Goal: Information Seeking & Learning: Learn about a topic

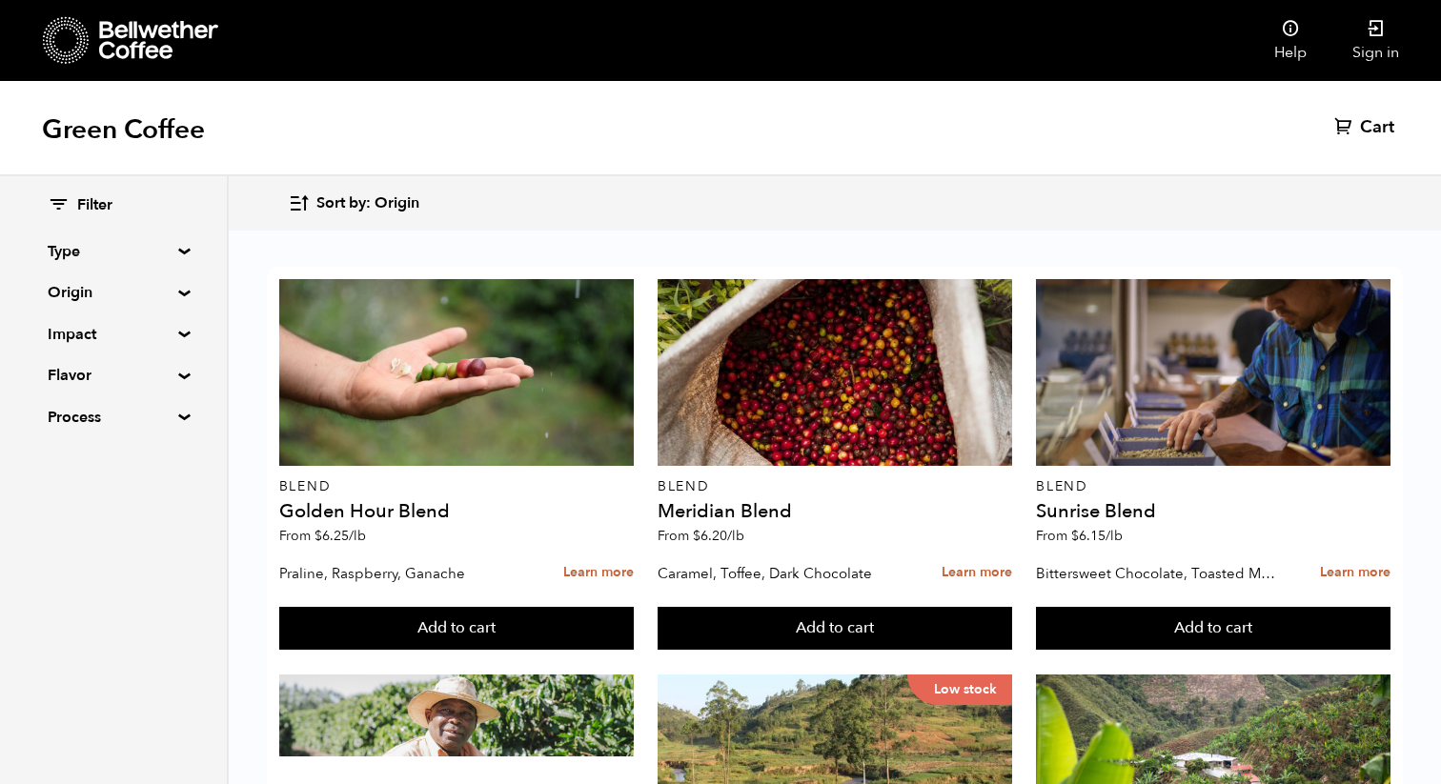
scroll to position [1625, 0]
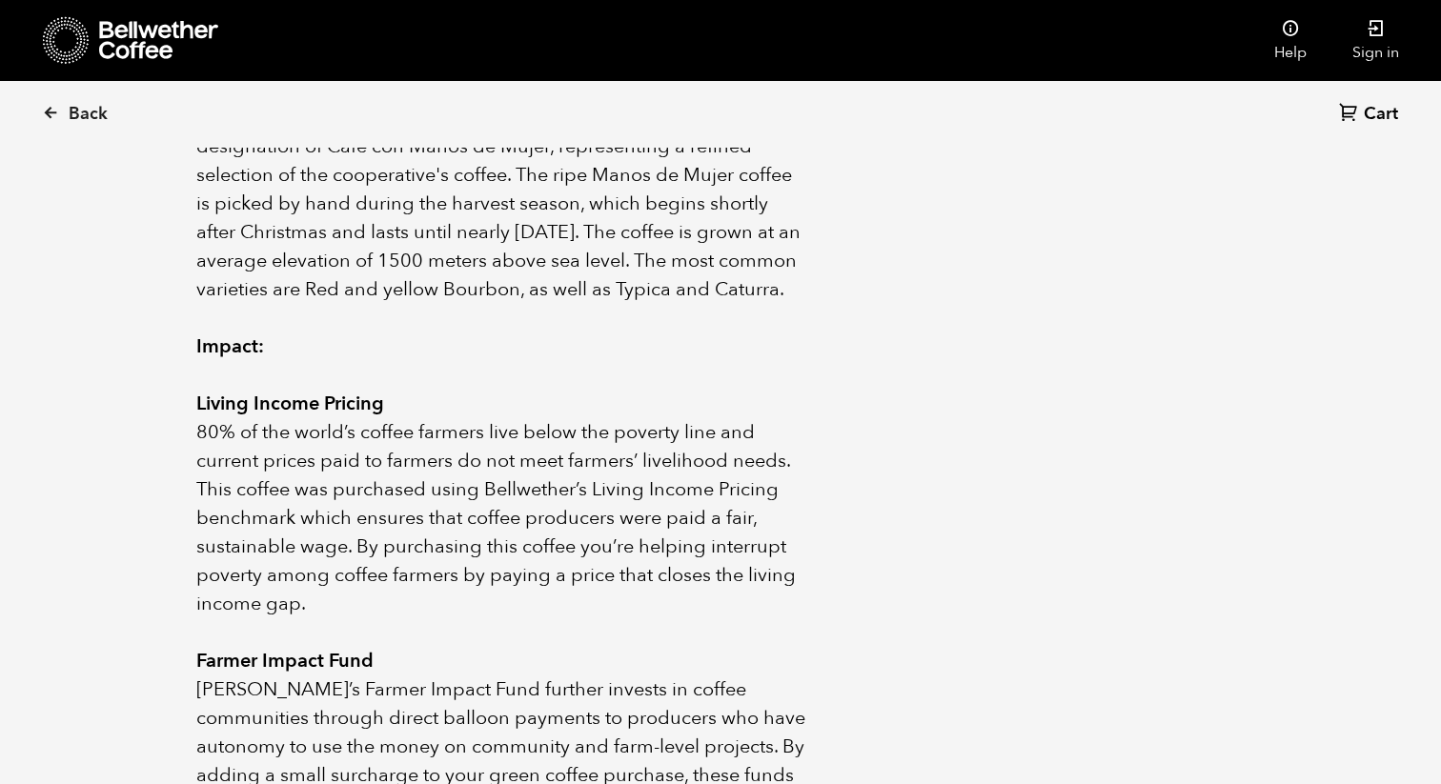
scroll to position [1194, 0]
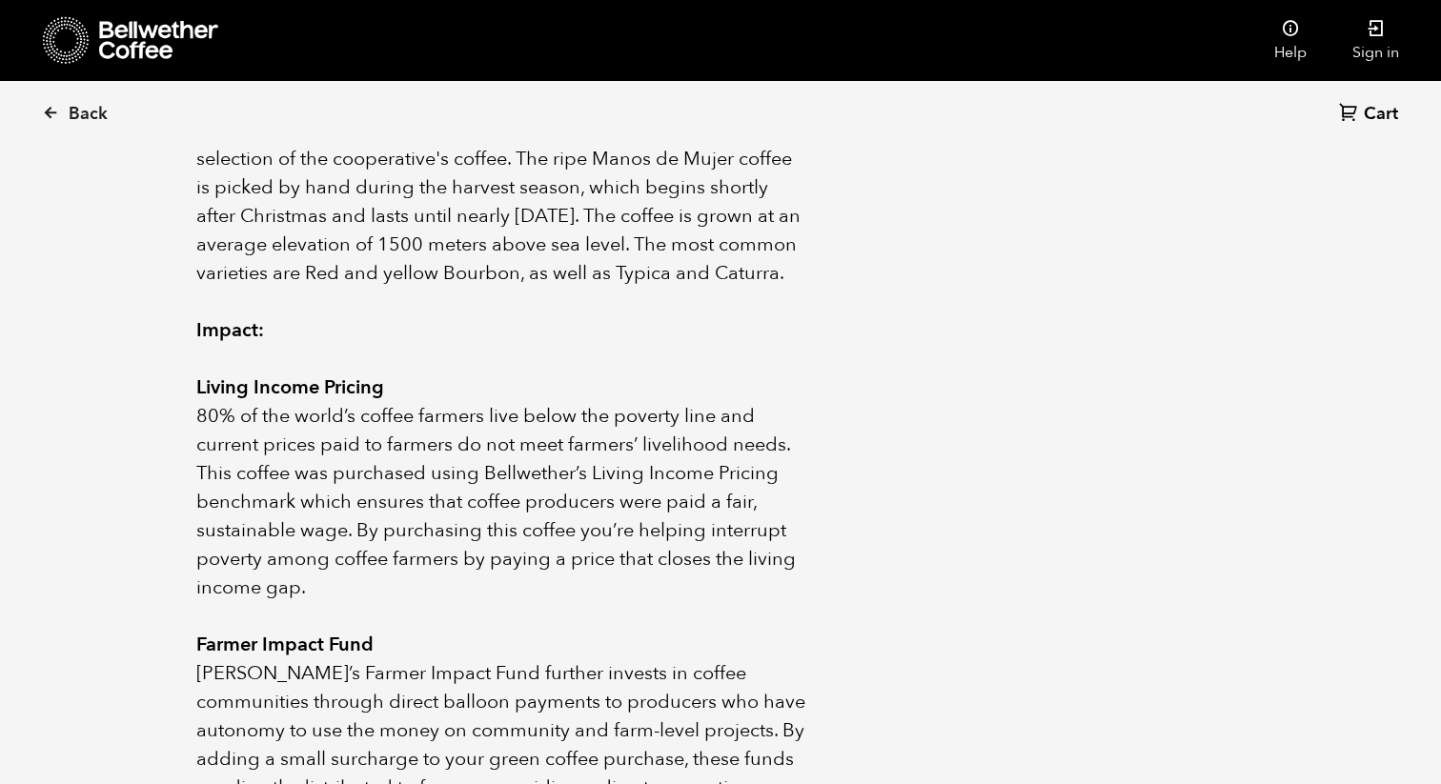
drag, startPoint x: 203, startPoint y: 213, endPoint x: 743, endPoint y: 588, distance: 657.3
click at [743, 588] on div "About this coffee Guatemala Manos de Mujer comes from the ACODIHUE cooperative …" at bounding box center [721, 387] width 1144 height 1756
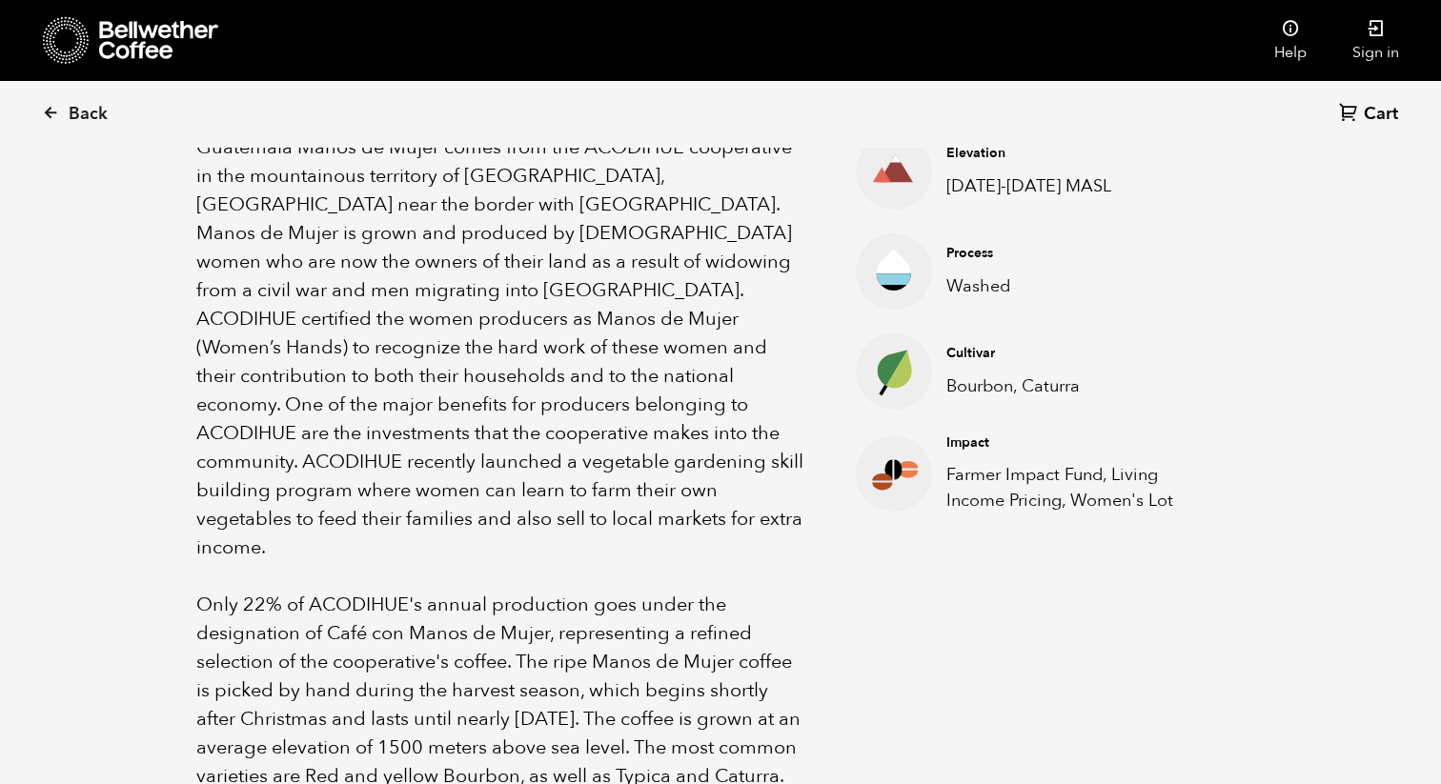
scroll to position [722, 0]
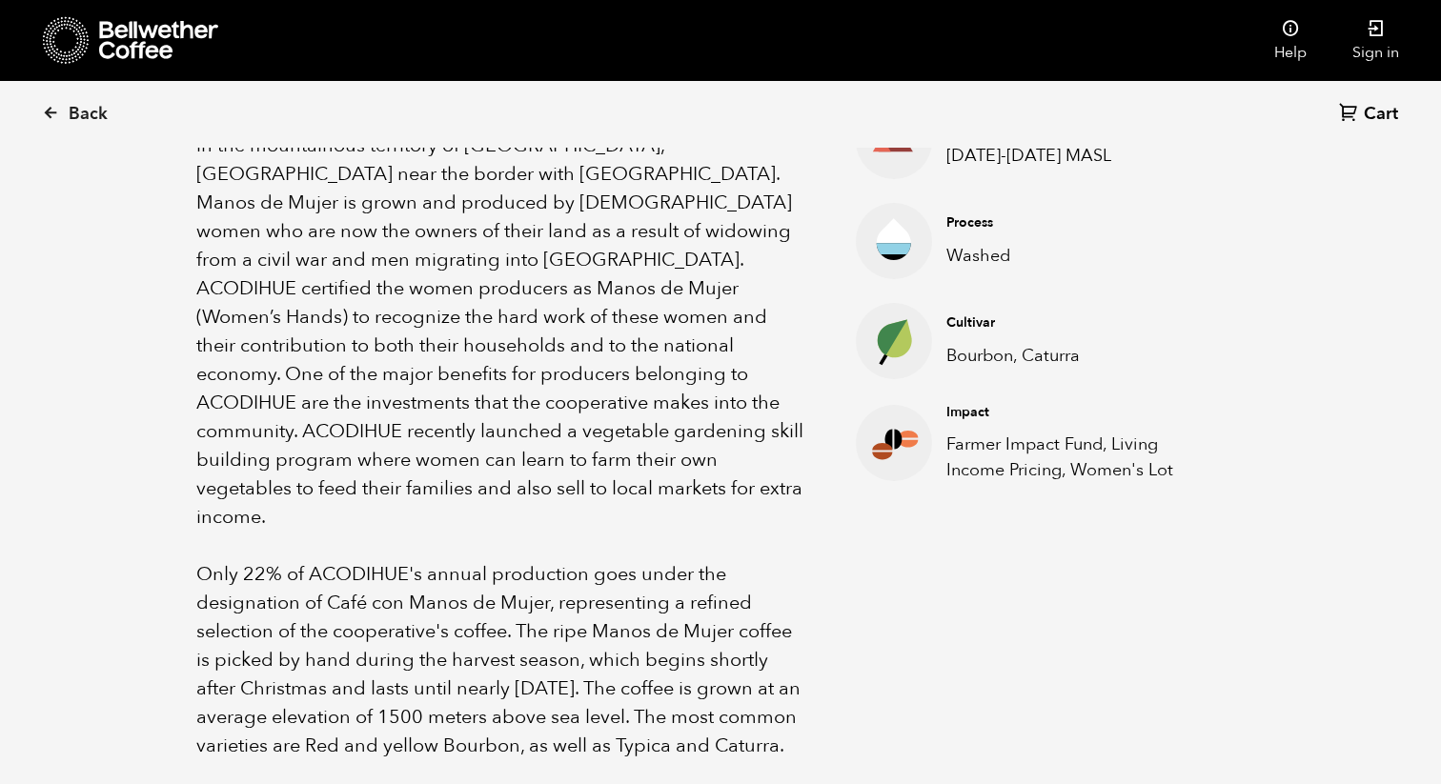
click at [614, 532] on p at bounding box center [502, 546] width 612 height 29
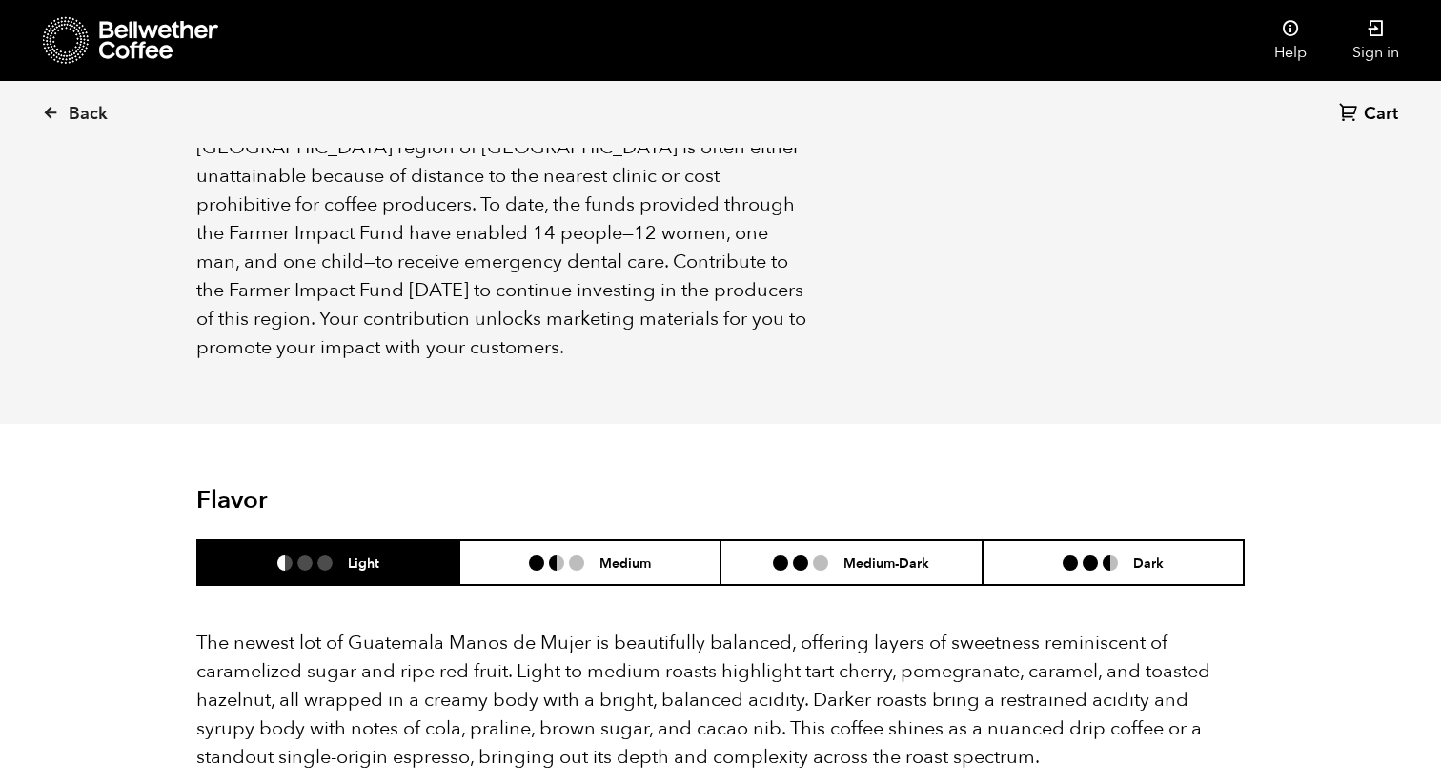
scroll to position [2039, 0]
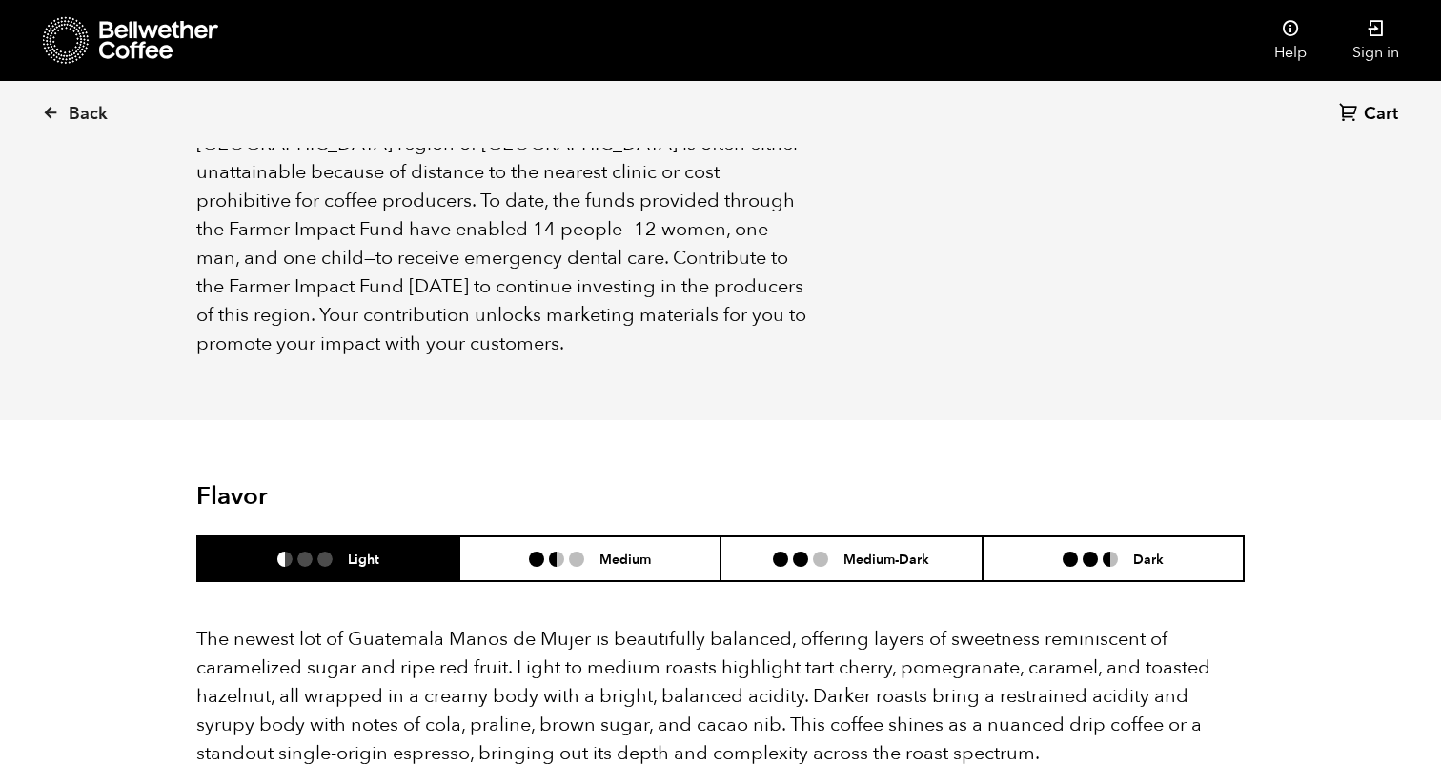
drag, startPoint x: 204, startPoint y: 397, endPoint x: 544, endPoint y: 353, distance: 343.1
copy div "About this coffee Guatemala Manos de Mujer comes from the ACODIHUE cooperative …"
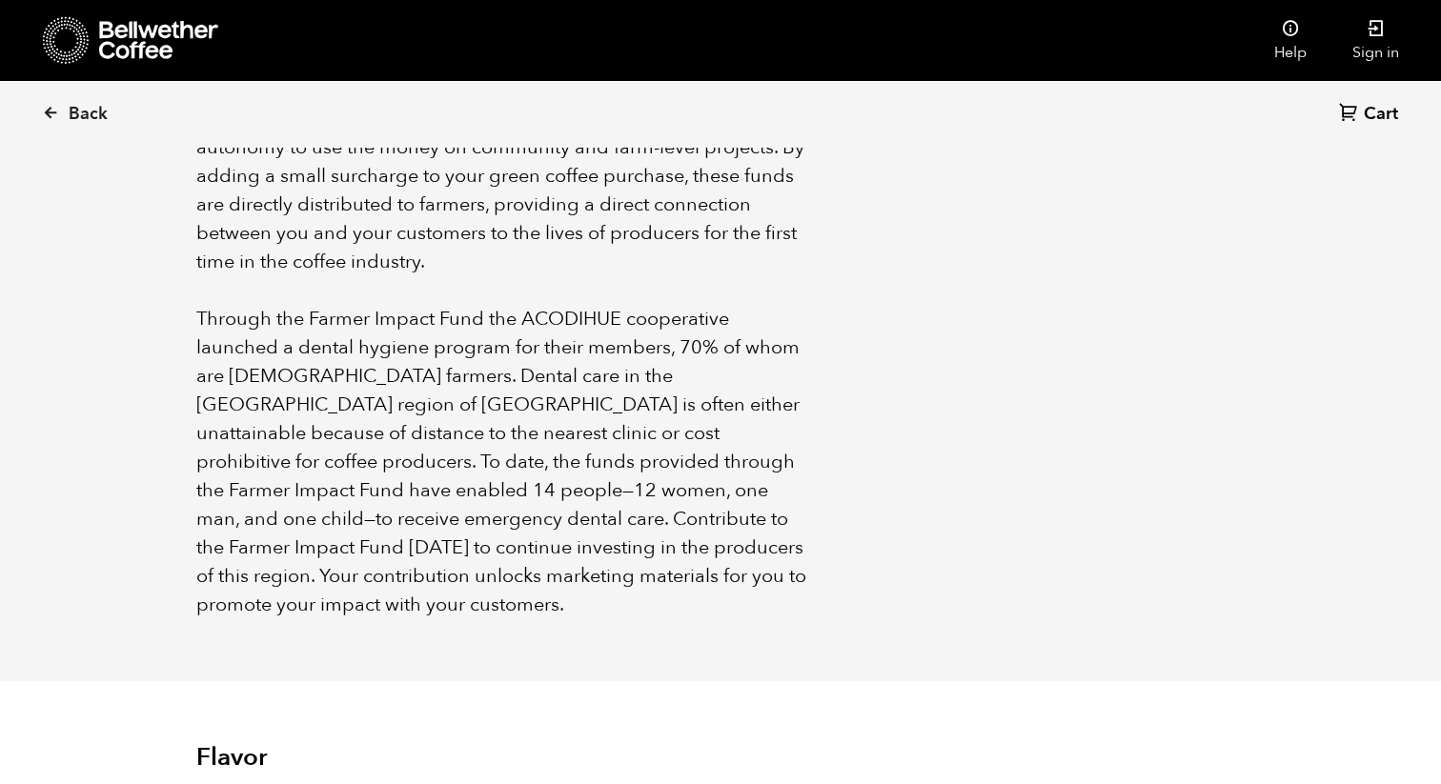
scroll to position [1733, 0]
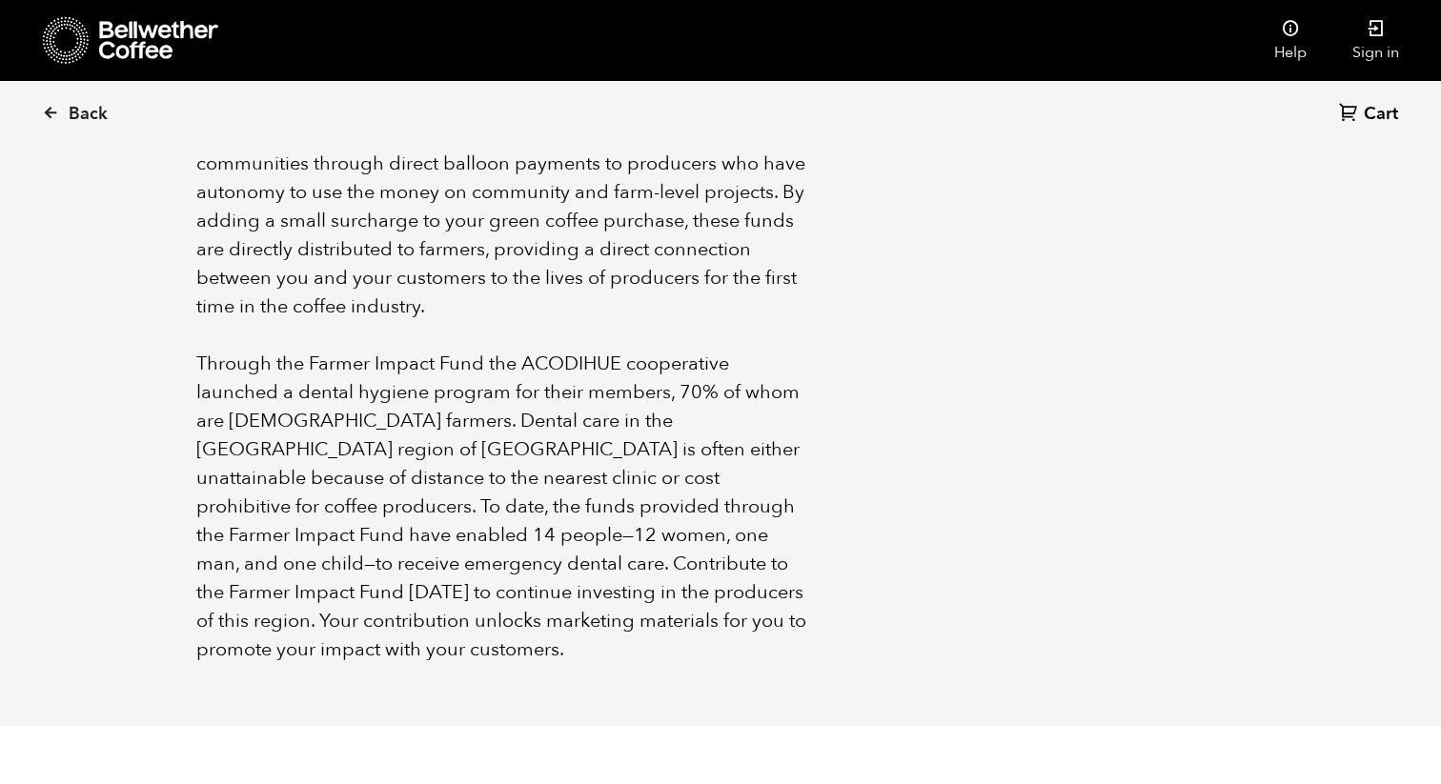
copy div "About this coffee Guatemala Manos de Mujer comes from the ACODIHUE cooperative …"
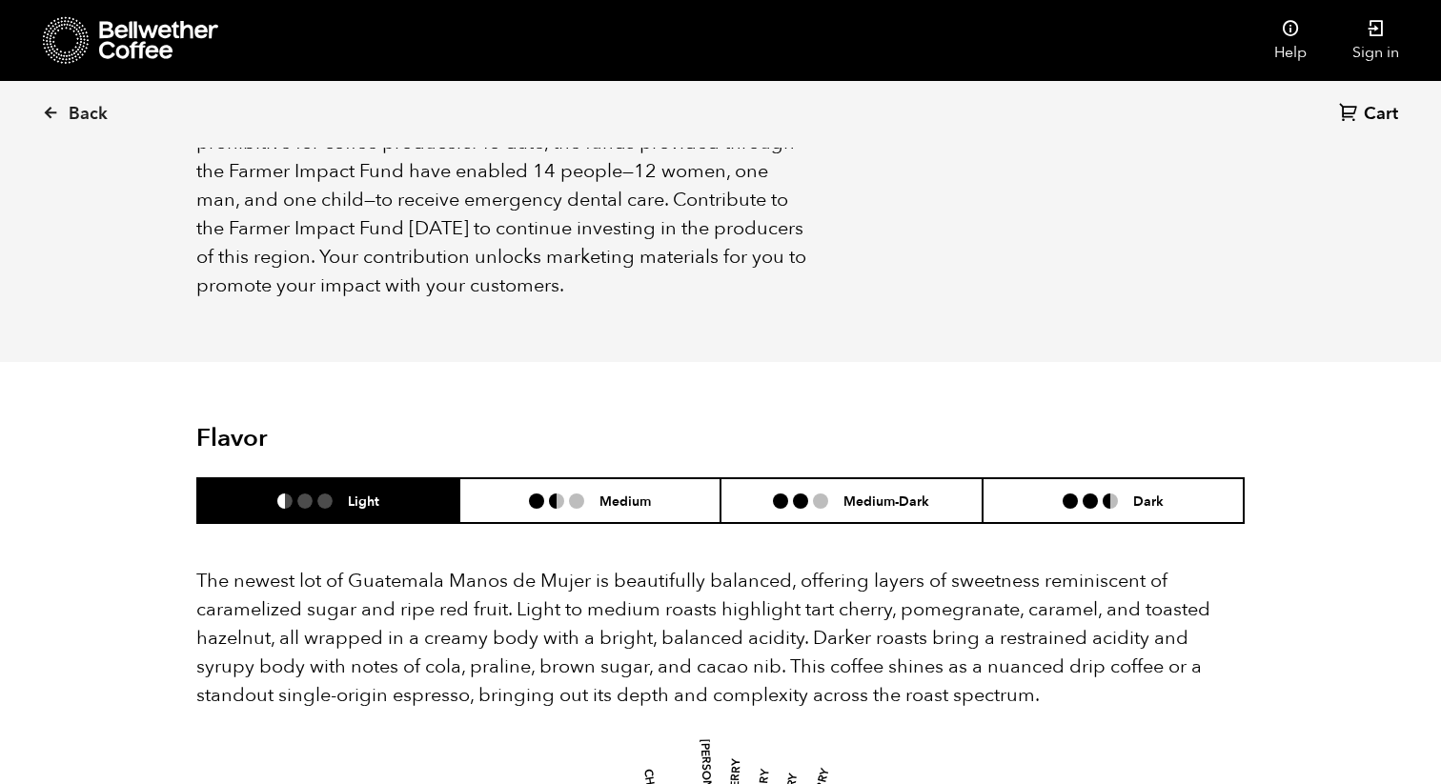
scroll to position [2087, 0]
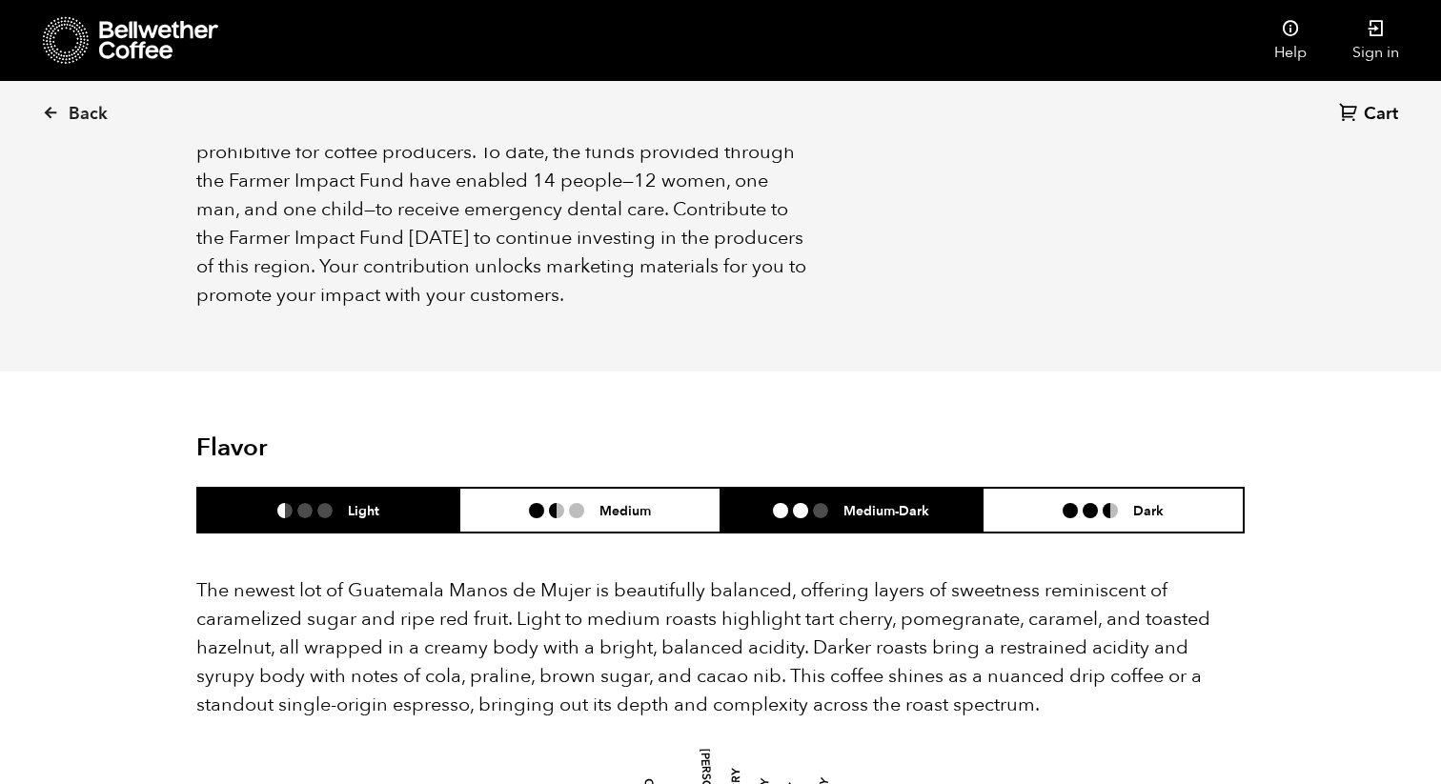
click at [831, 490] on li "Medium-Dark" at bounding box center [852, 510] width 262 height 45
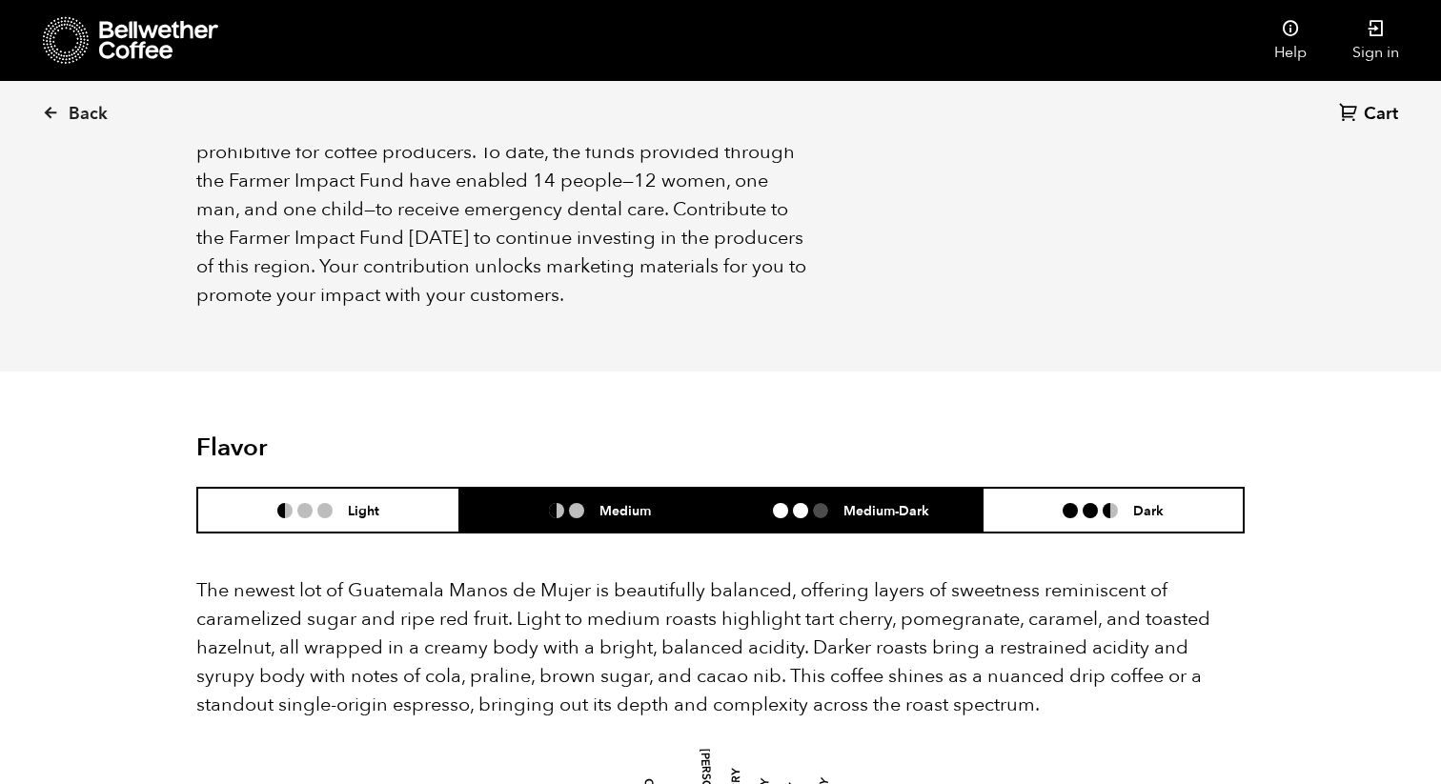
click at [560, 490] on li "Medium" at bounding box center [590, 510] width 262 height 45
click at [811, 488] on li "Medium-Dark" at bounding box center [852, 510] width 262 height 45
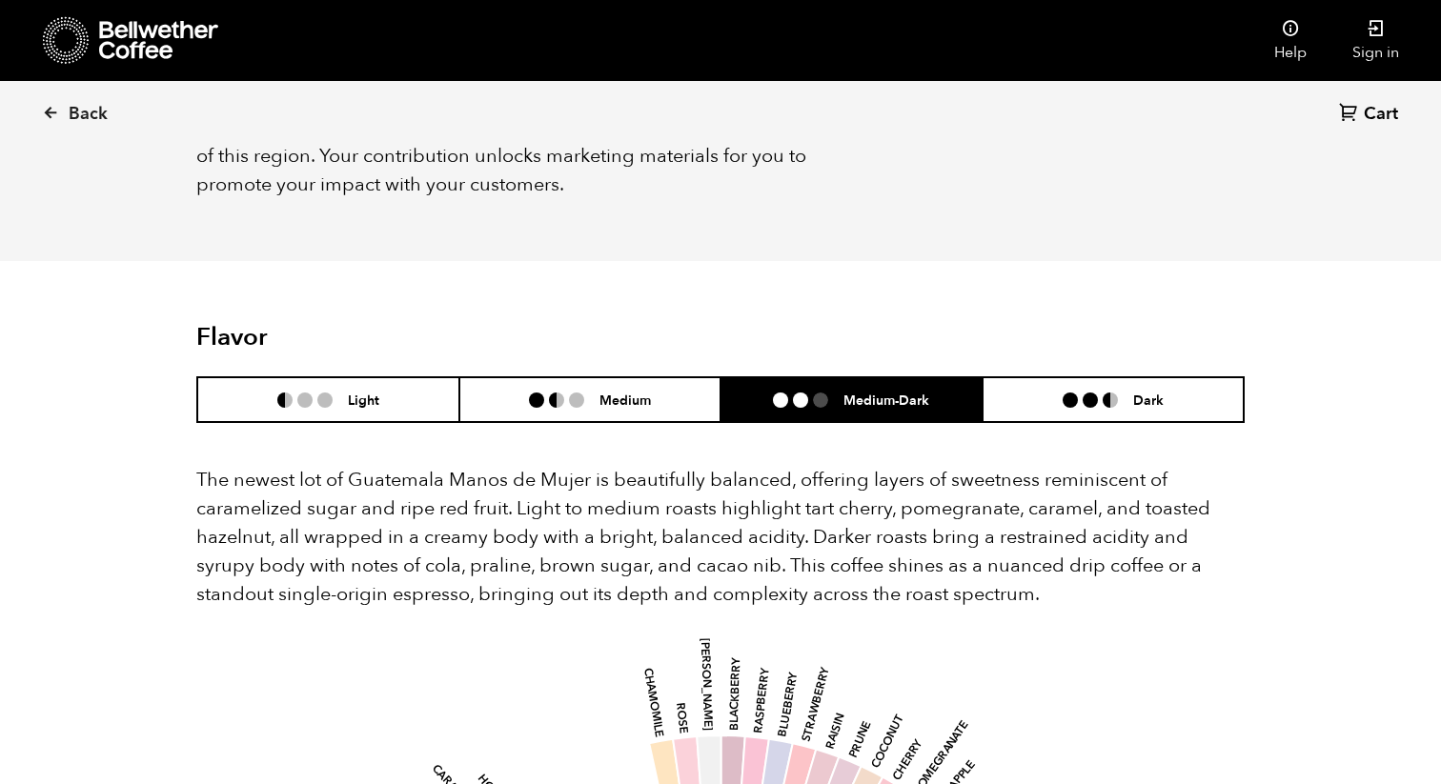
scroll to position [2190, 0]
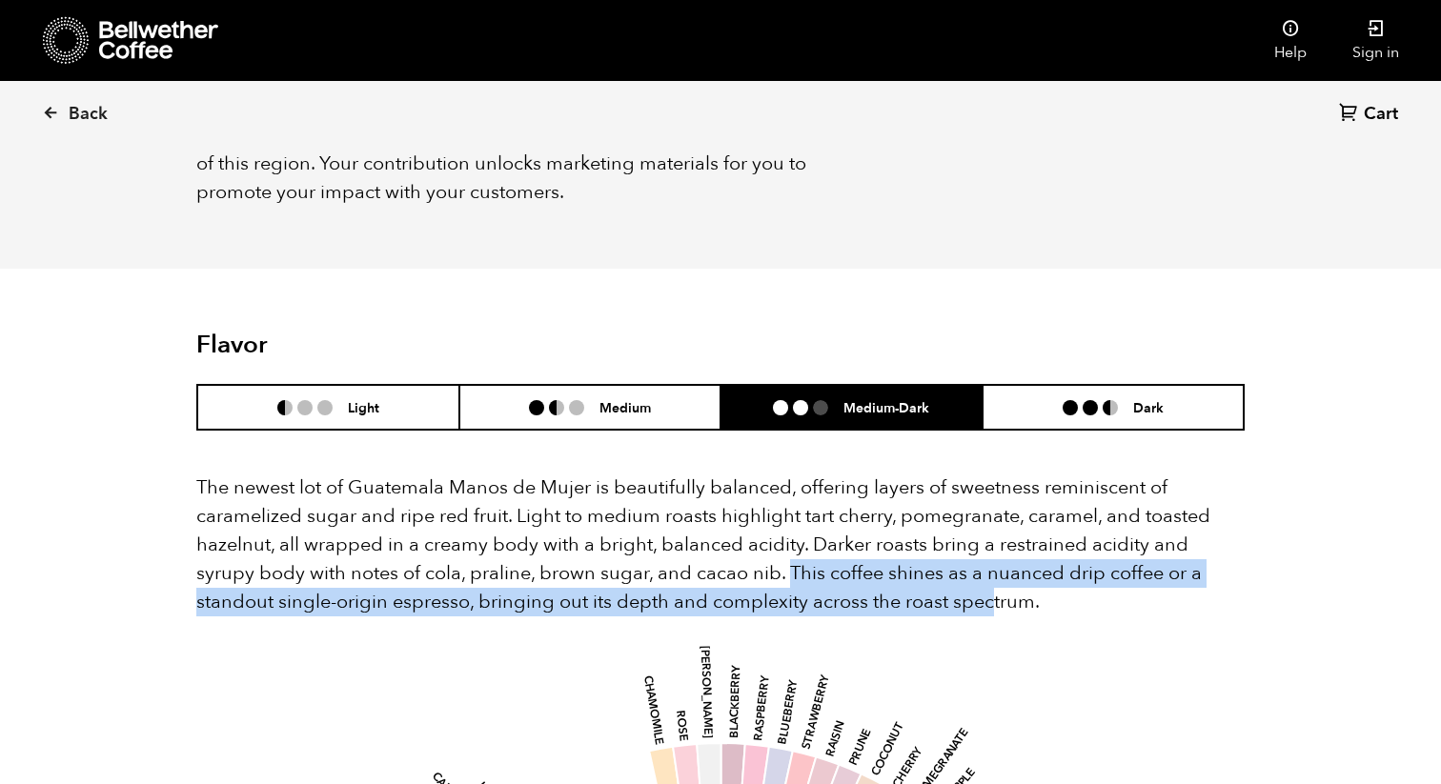
drag, startPoint x: 728, startPoint y: 541, endPoint x: 906, endPoint y: 577, distance: 181.7
click at [908, 577] on p "The newest lot of Guatemala Manos de Mujer is beautifully balanced, offering la…" at bounding box center [720, 545] width 1048 height 143
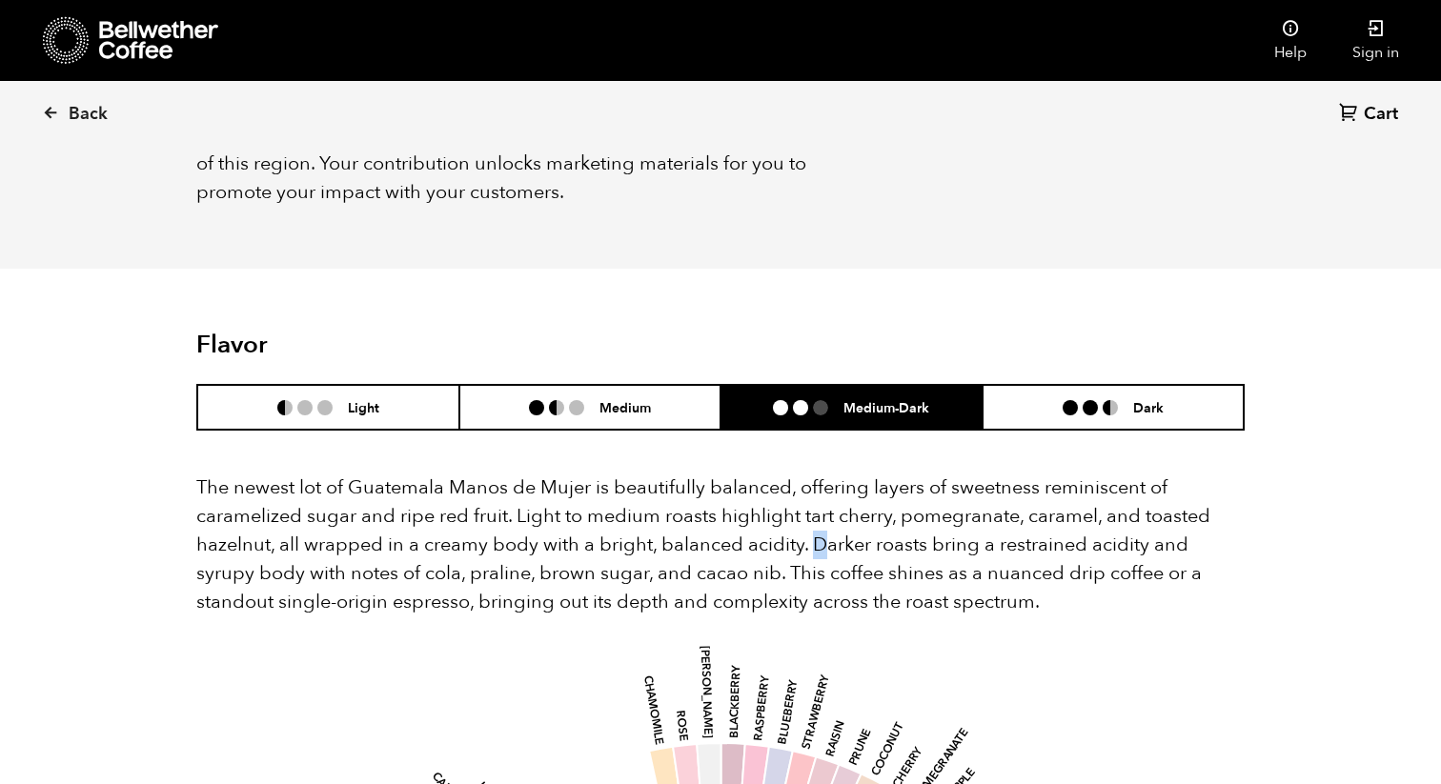
drag, startPoint x: 812, startPoint y: 512, endPoint x: 822, endPoint y: 513, distance: 9.6
click at [822, 513] on p "The newest lot of Guatemala Manos de Mujer is beautifully balanced, offering la…" at bounding box center [720, 545] width 1048 height 143
click at [824, 528] on p "The newest lot of Guatemala Manos de Mujer is beautifully balanced, offering la…" at bounding box center [720, 545] width 1048 height 143
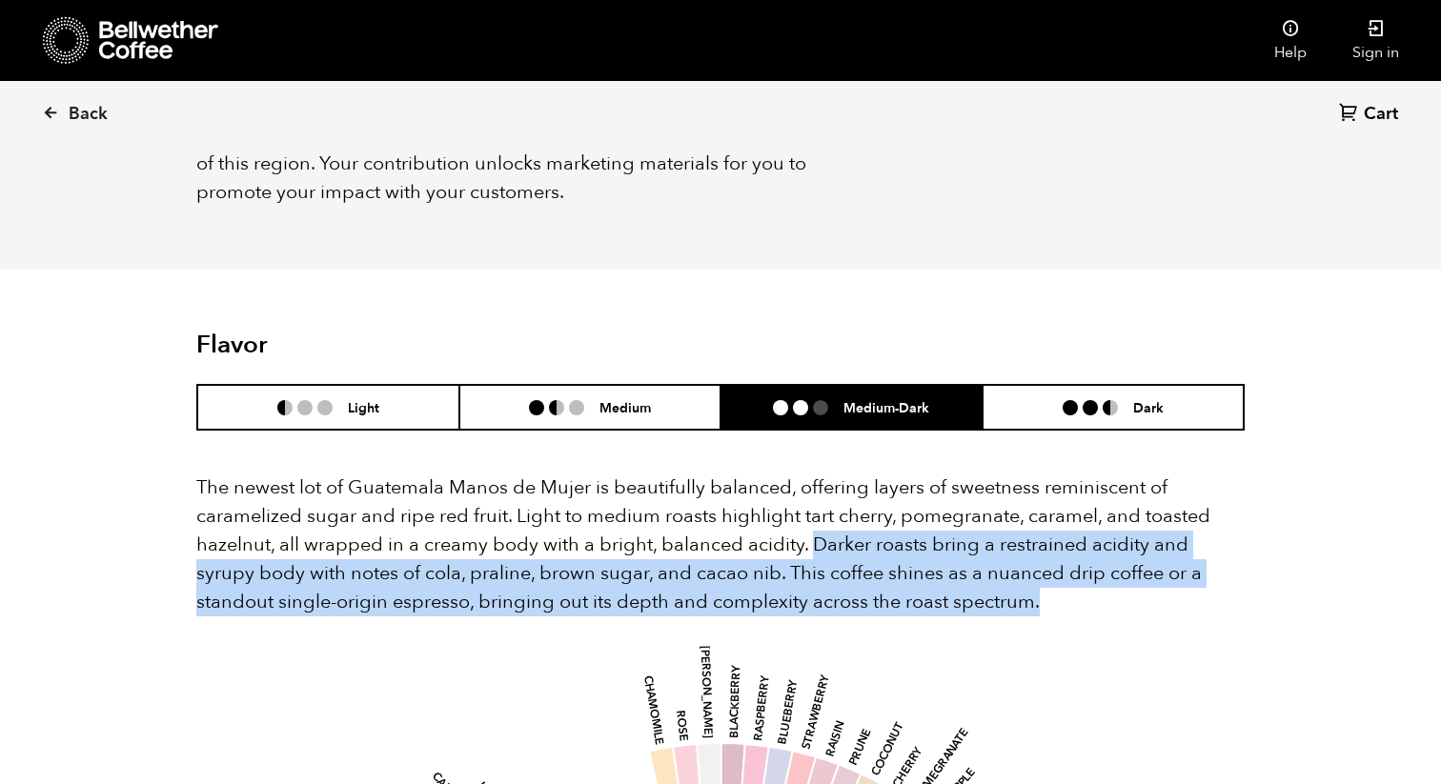
drag, startPoint x: 810, startPoint y: 512, endPoint x: 965, endPoint y: 586, distance: 171.4
click at [965, 586] on p "The newest lot of Guatemala Manos de Mujer is beautifully balanced, offering la…" at bounding box center [720, 545] width 1048 height 143
copy p "Darker roasts bring a restrained acidity and syrupy body with notes of cola, pr…"
click at [926, 542] on p "The newest lot of Guatemala Manos de Mujer is beautifully balanced, offering la…" at bounding box center [720, 545] width 1048 height 143
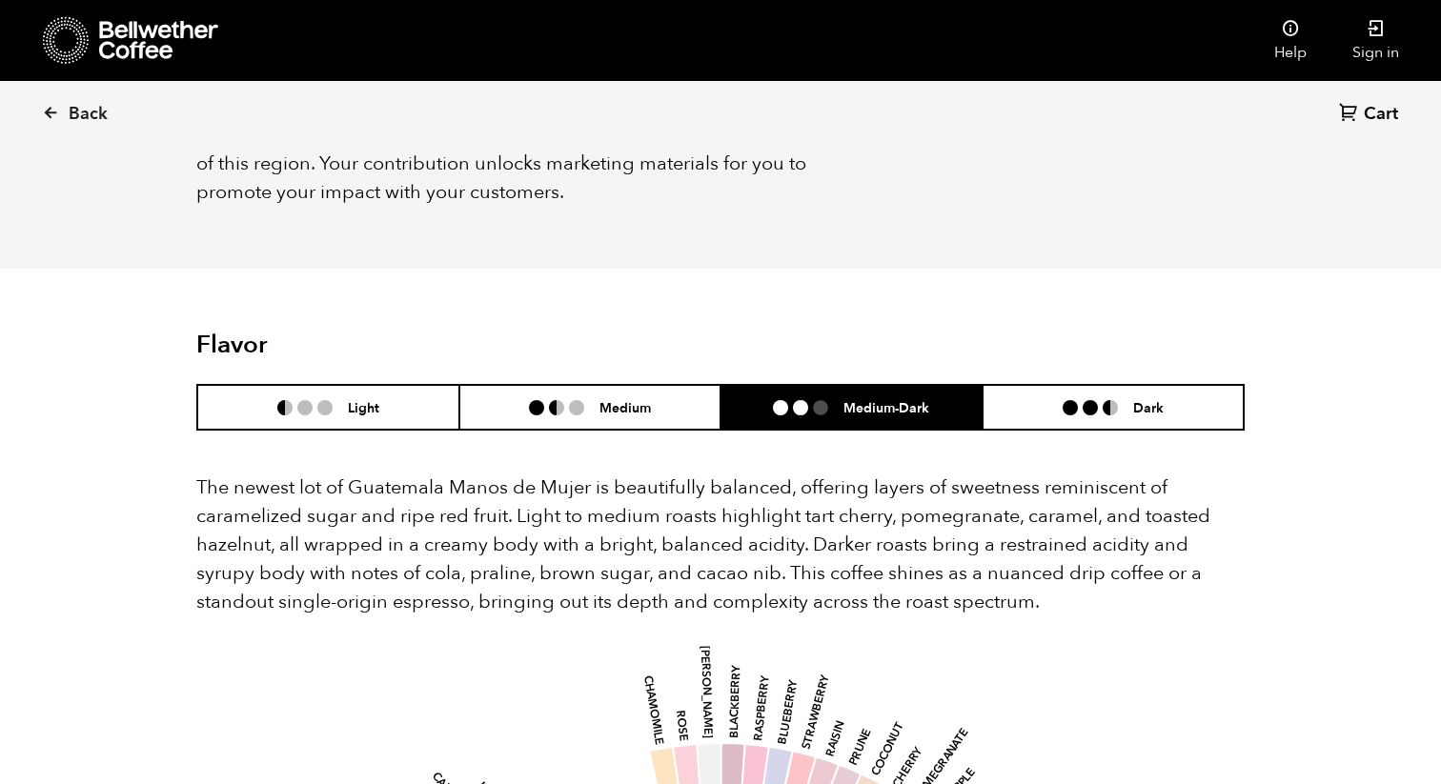
click at [741, 474] on p "The newest lot of Guatemala Manos de Mujer is beautifully balanced, offering la…" at bounding box center [720, 545] width 1048 height 143
click at [814, 487] on p "The newest lot of Guatemala Manos de Mujer is beautifully balanced, offering la…" at bounding box center [720, 545] width 1048 height 143
click at [822, 507] on p "The newest lot of Guatemala Manos de Mujer is beautifully balanced, offering la…" at bounding box center [720, 545] width 1048 height 143
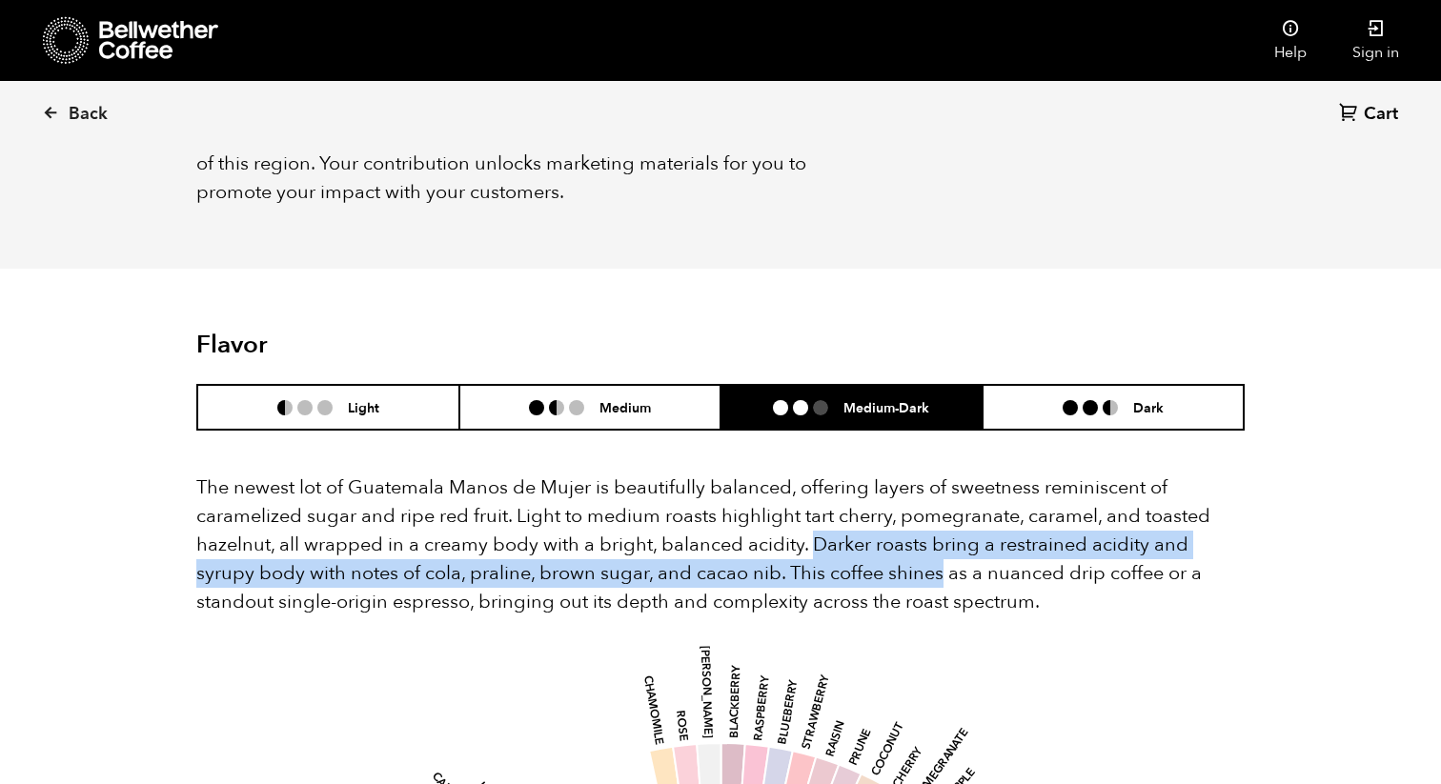
drag, startPoint x: 812, startPoint y: 517, endPoint x: 876, endPoint y: 547, distance: 70.8
click at [876, 547] on p "The newest lot of Guatemala Manos de Mujer is beautifully balanced, offering la…" at bounding box center [720, 545] width 1048 height 143
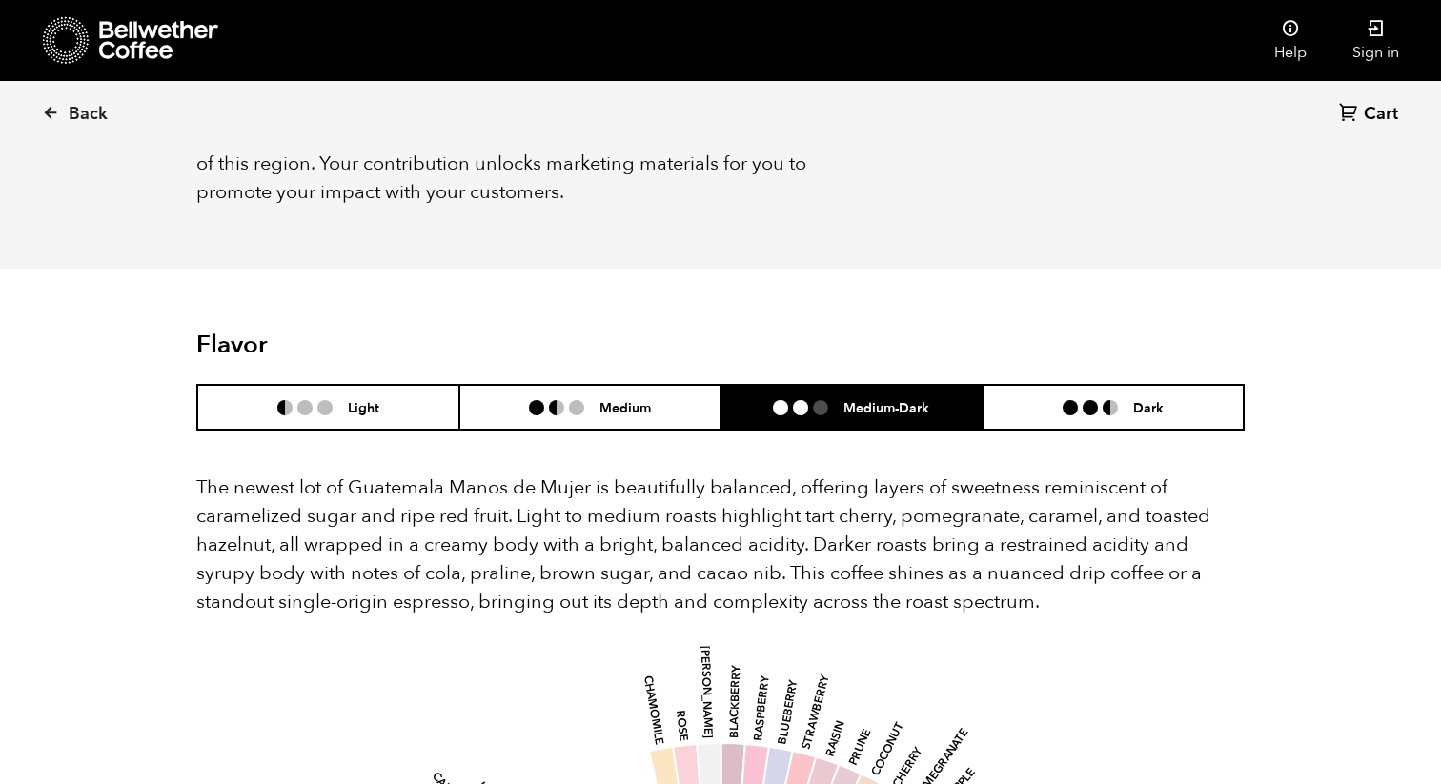
click at [890, 555] on p "The newest lot of Guatemala Manos de Mujer is beautifully balanced, offering la…" at bounding box center [720, 545] width 1048 height 143
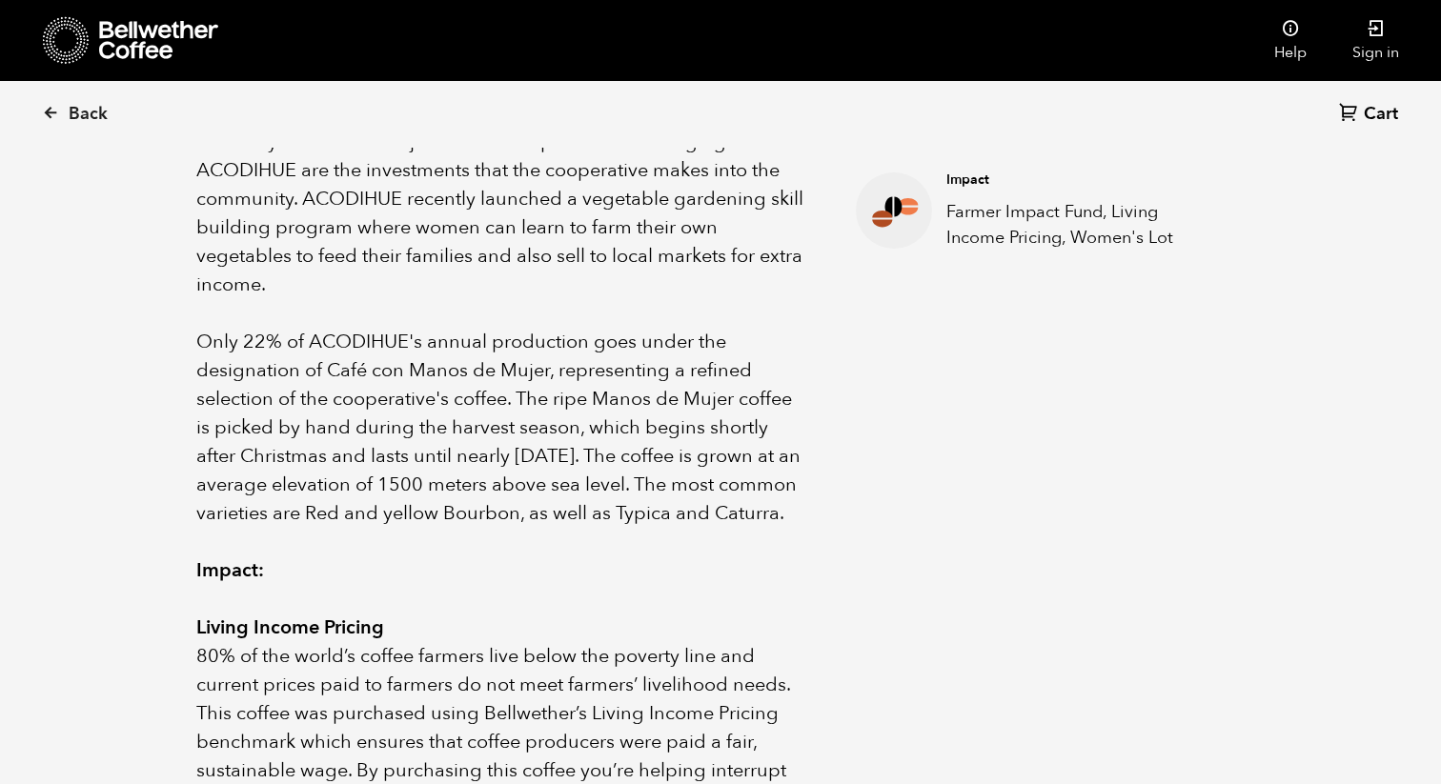
scroll to position [458, 0]
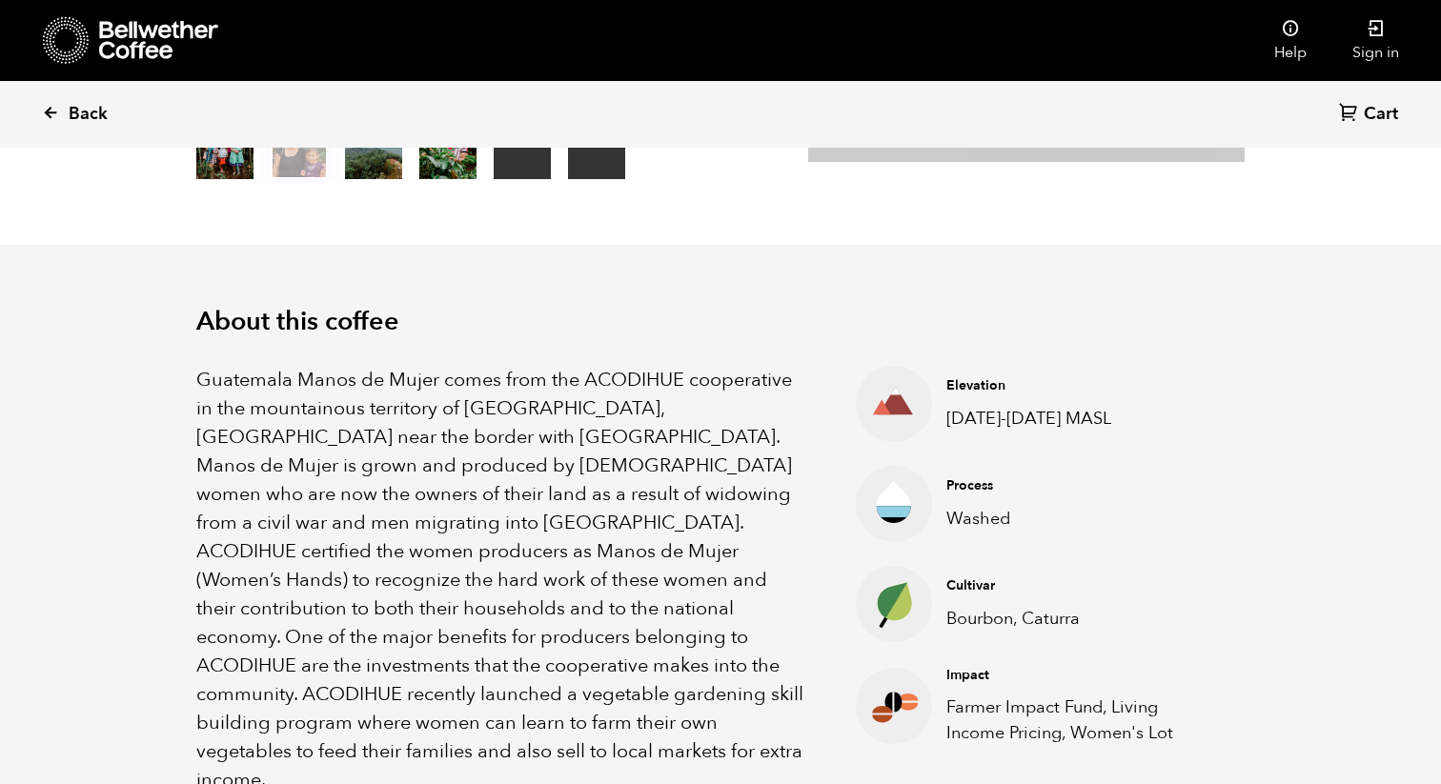
click at [58, 109] on icon at bounding box center [50, 112] width 17 height 17
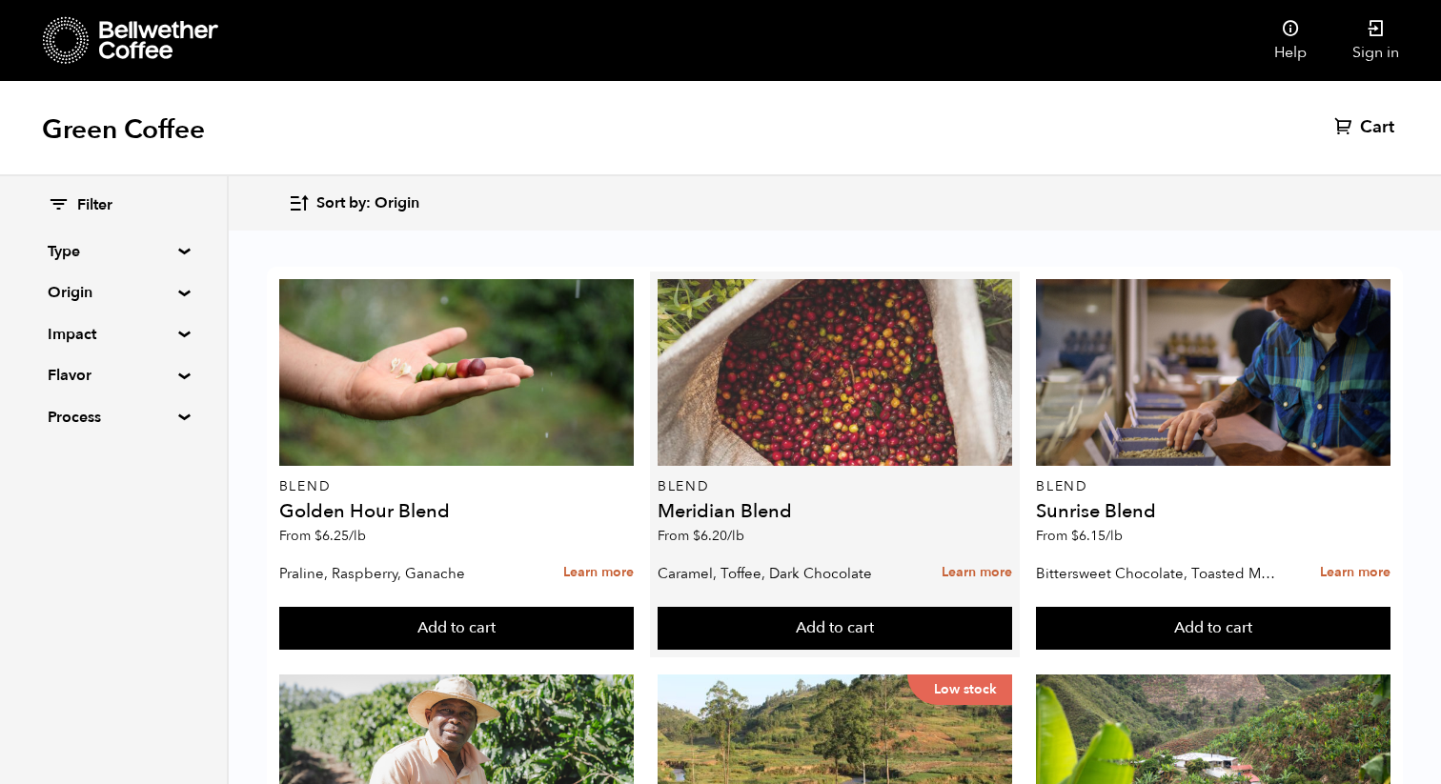
click at [867, 436] on div at bounding box center [835, 372] width 355 height 187
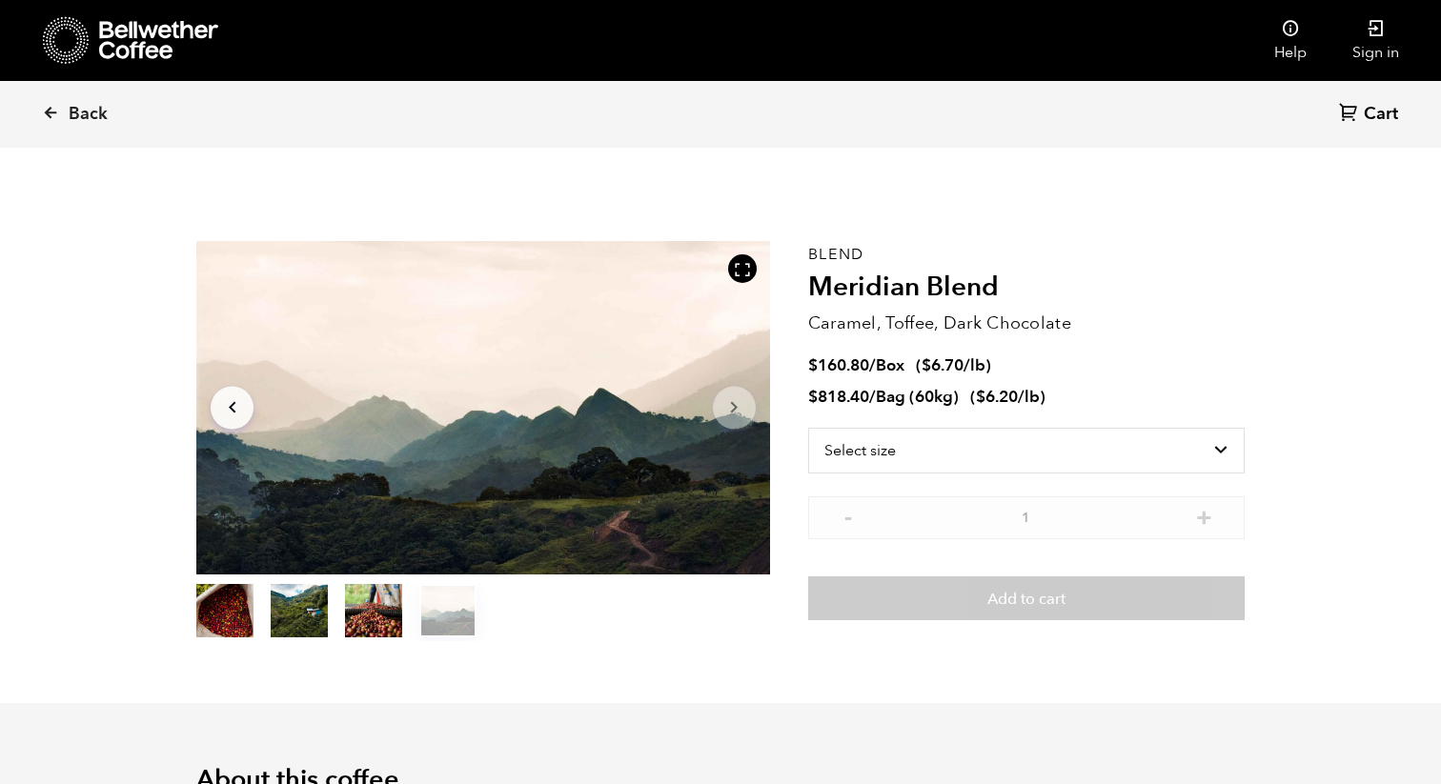
click at [367, 605] on button "item 2" at bounding box center [373, 614] width 57 height 53
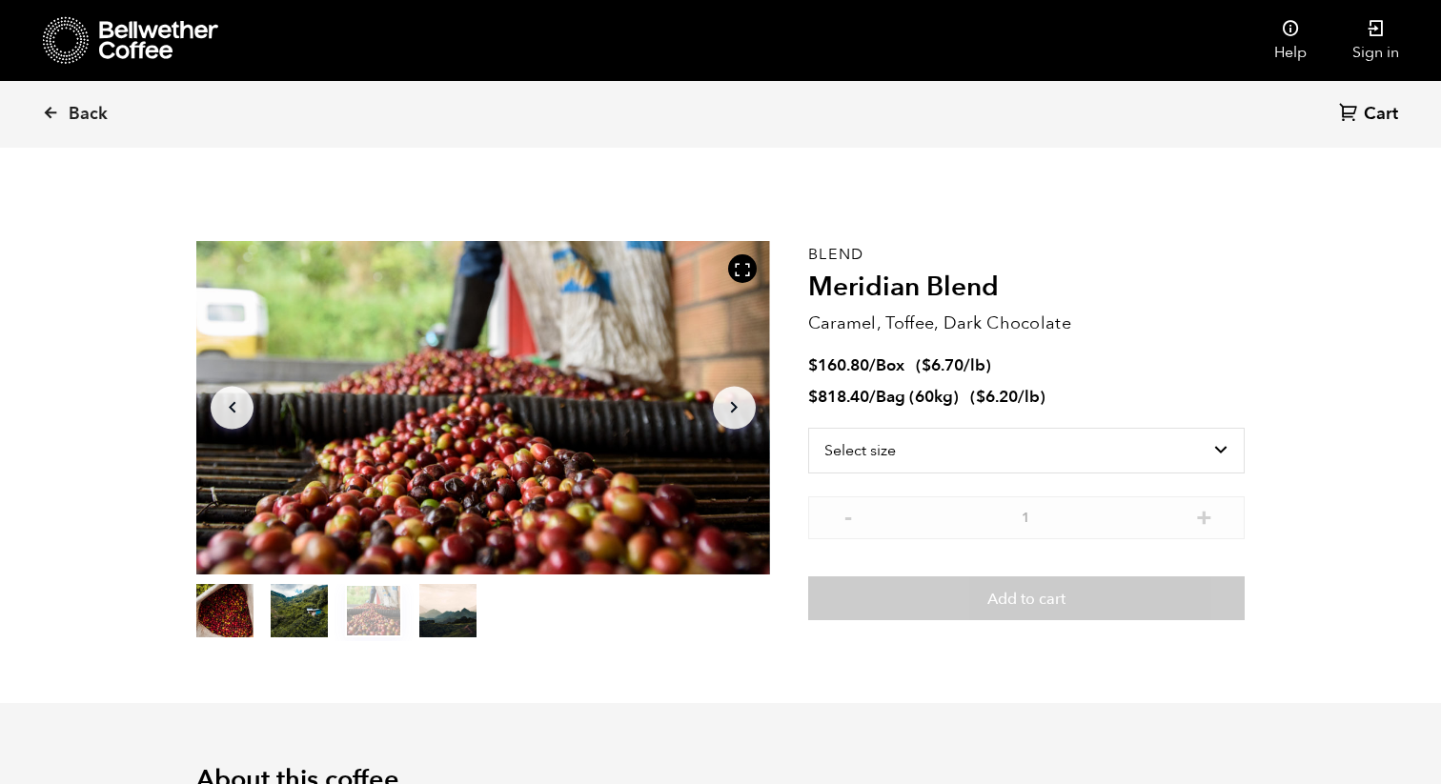
click at [315, 602] on button "item 1" at bounding box center [299, 614] width 57 height 53
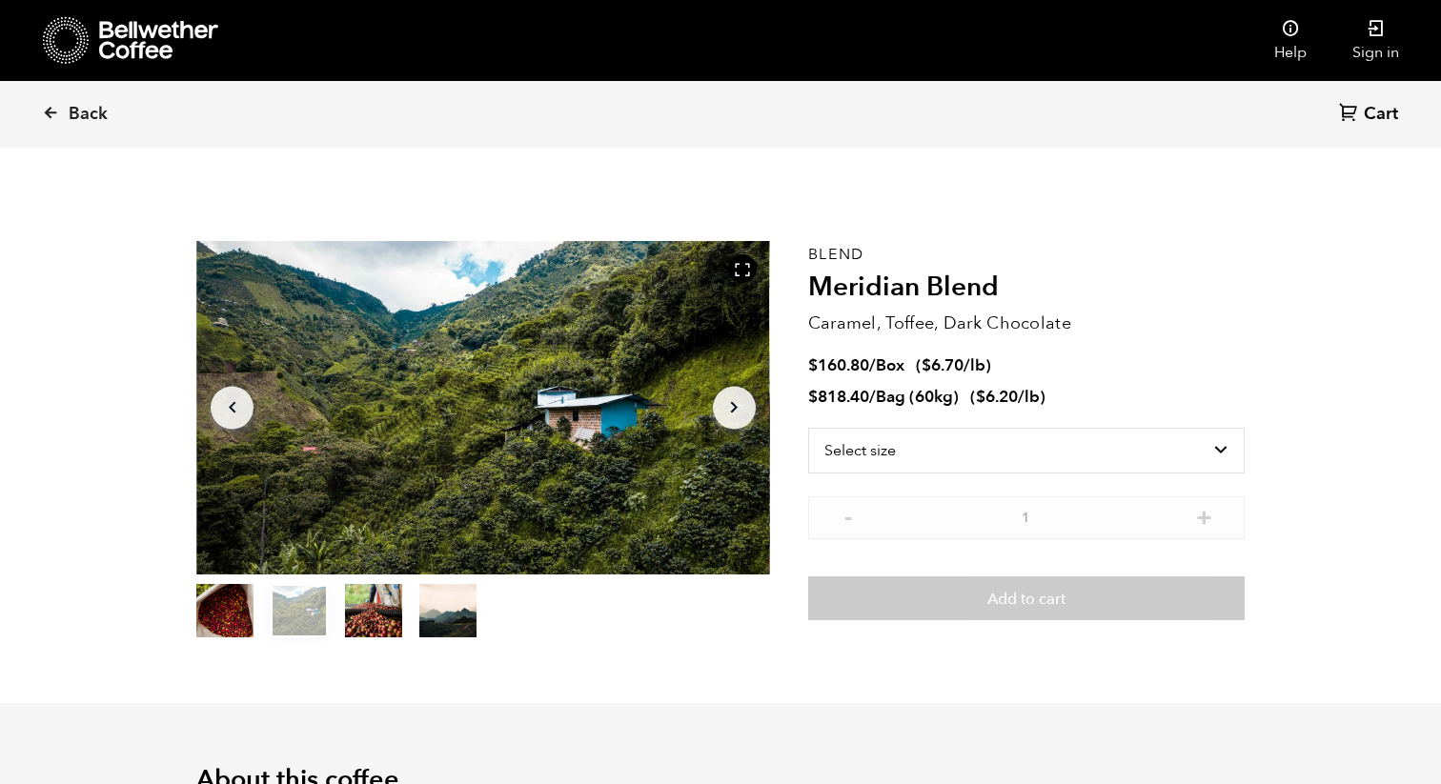
click at [260, 600] on ol "item 0 item 1 item 2 item 3" at bounding box center [336, 614] width 280 height 53
click at [228, 606] on button "item 0" at bounding box center [224, 614] width 57 height 53
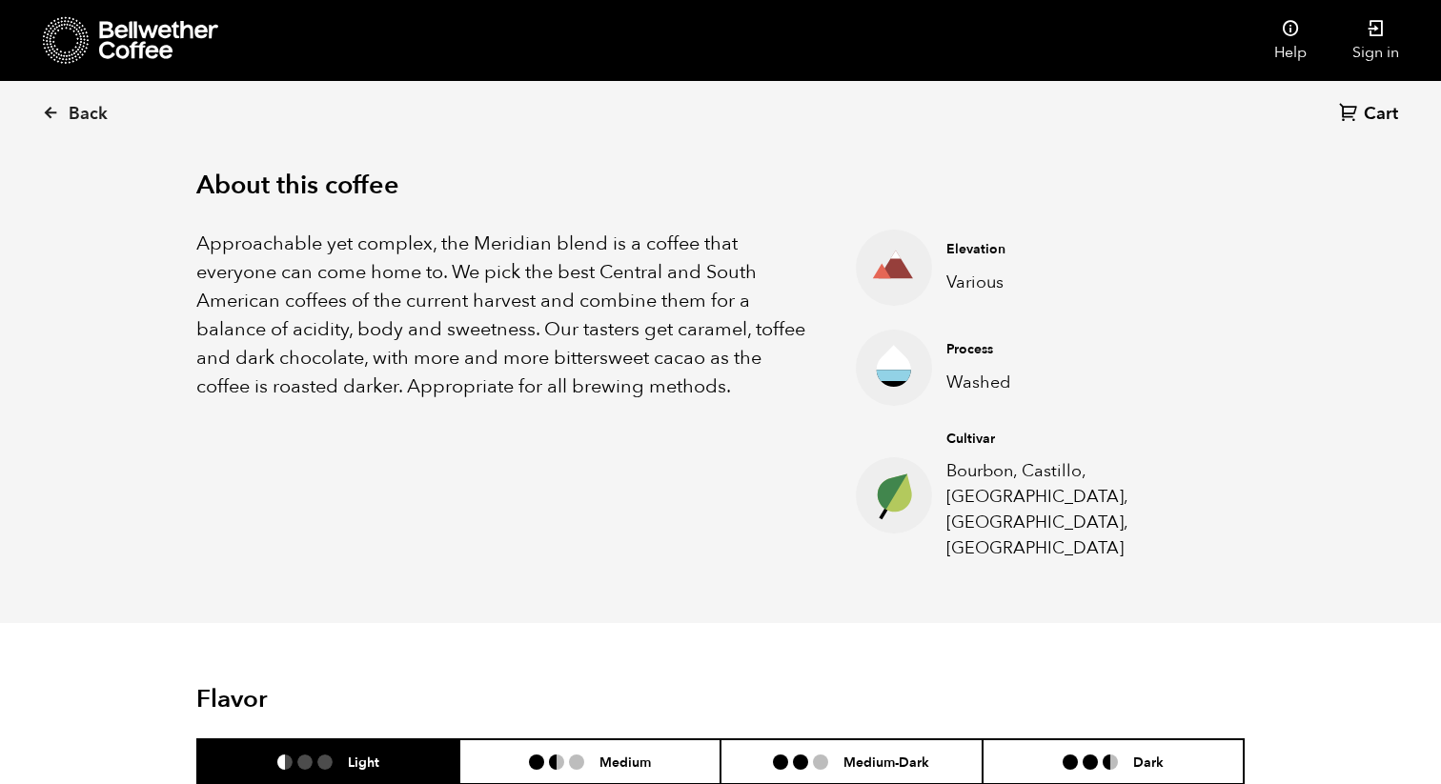
scroll to position [592, 0]
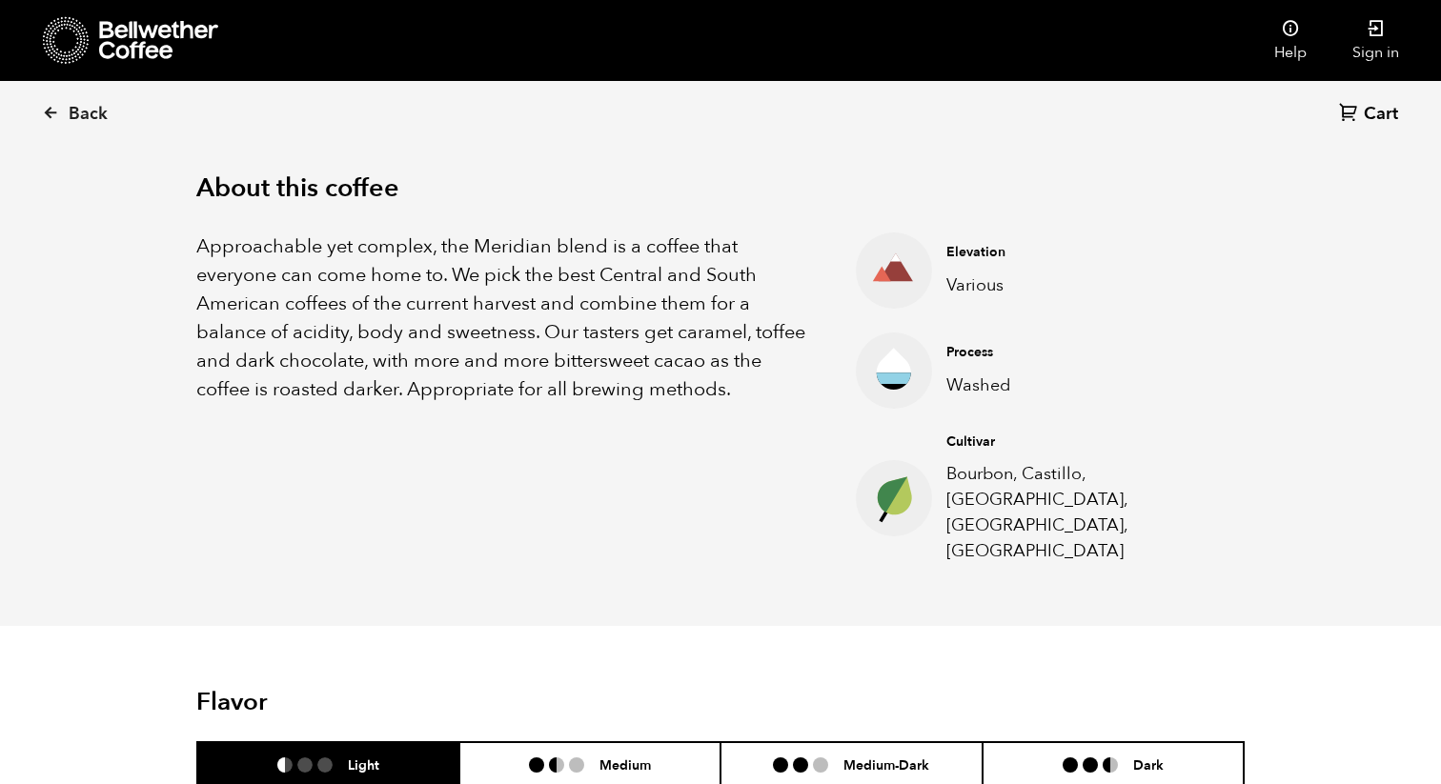
drag, startPoint x: 197, startPoint y: 183, endPoint x: 744, endPoint y: 405, distance: 590.5
click at [744, 405] on div "About this coffee Approachable yet complex, the Meridian blend is a coffee that…" at bounding box center [721, 370] width 1144 height 516
copy div "About this coffee Approachable yet complex, the Meridian blend is a coffee that…"
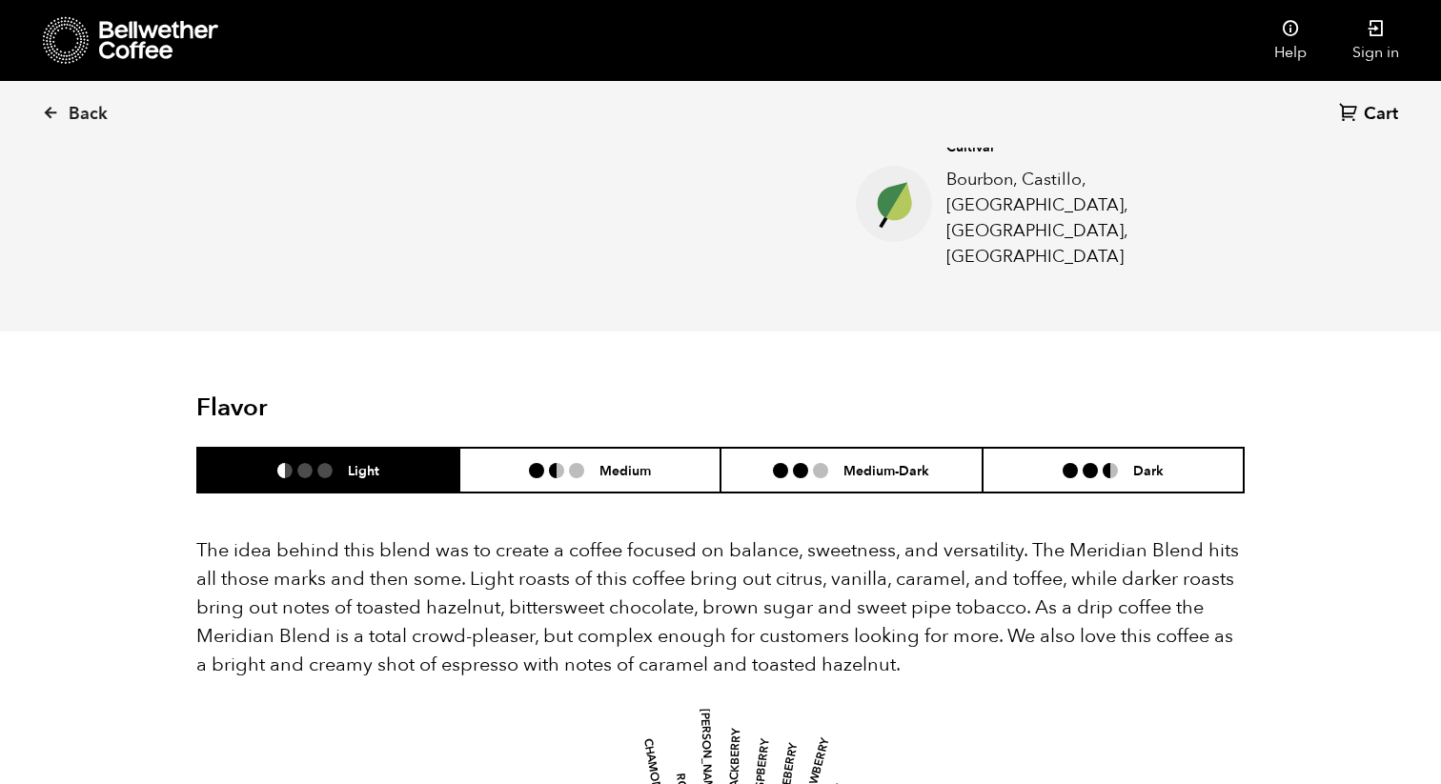
scroll to position [913, 0]
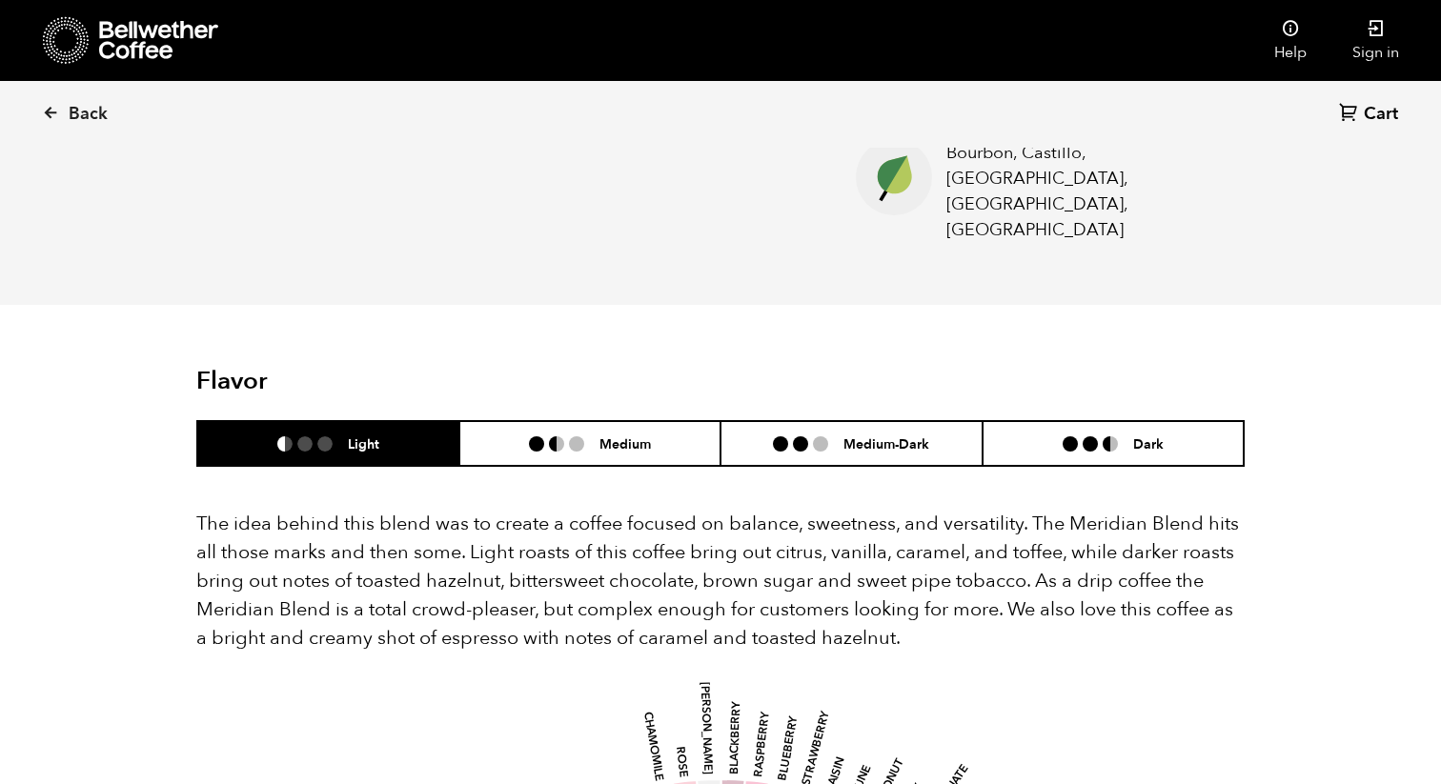
drag, startPoint x: 201, startPoint y: 469, endPoint x: 337, endPoint y: 538, distance: 152.6
click at [337, 538] on p "The idea behind this blend was to create a coffee focused on balance, sweetness…" at bounding box center [720, 581] width 1048 height 143
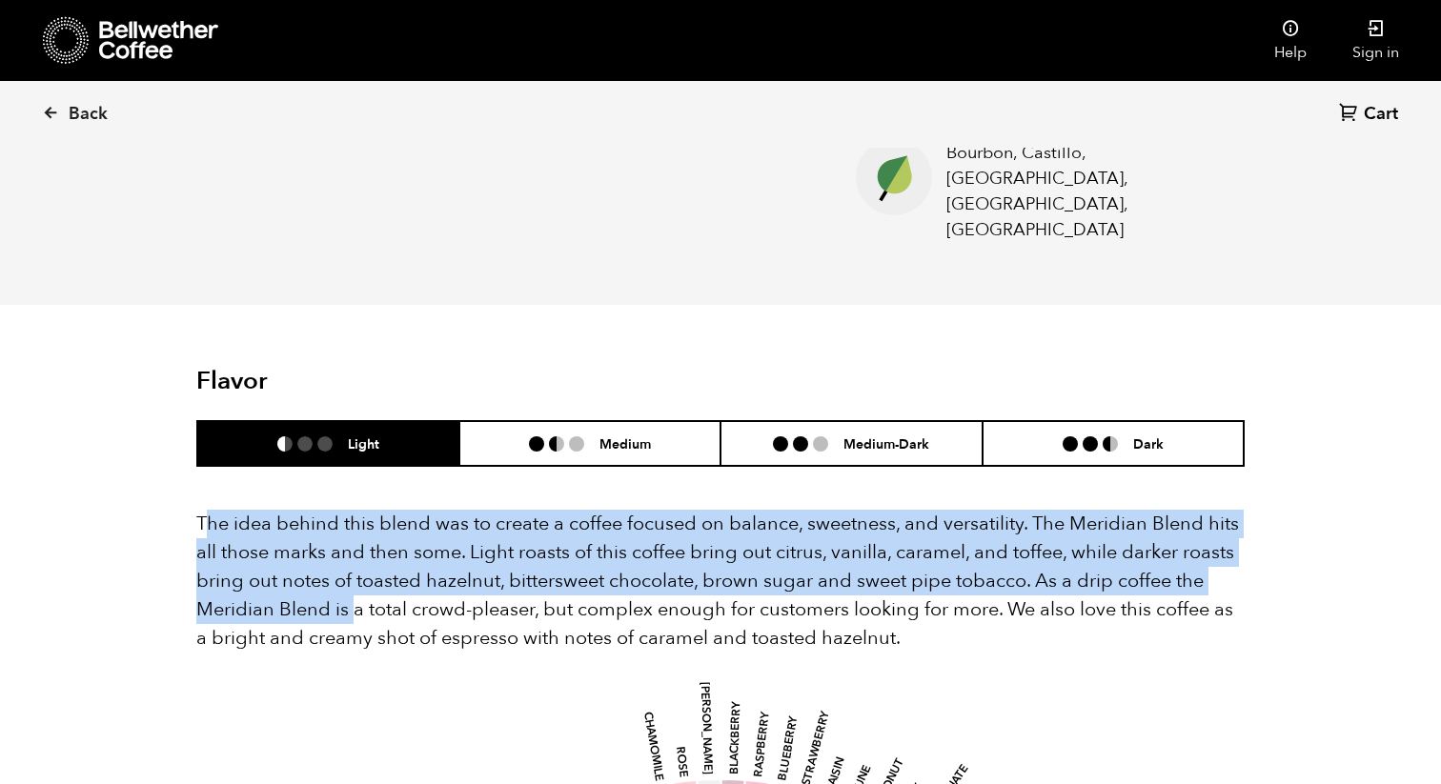
drag, startPoint x: 207, startPoint y: 474, endPoint x: 351, endPoint y: 559, distance: 167.1
click at [351, 560] on p "The idea behind this blend was to create a coffee focused on balance, sweetness…" at bounding box center [720, 581] width 1048 height 143
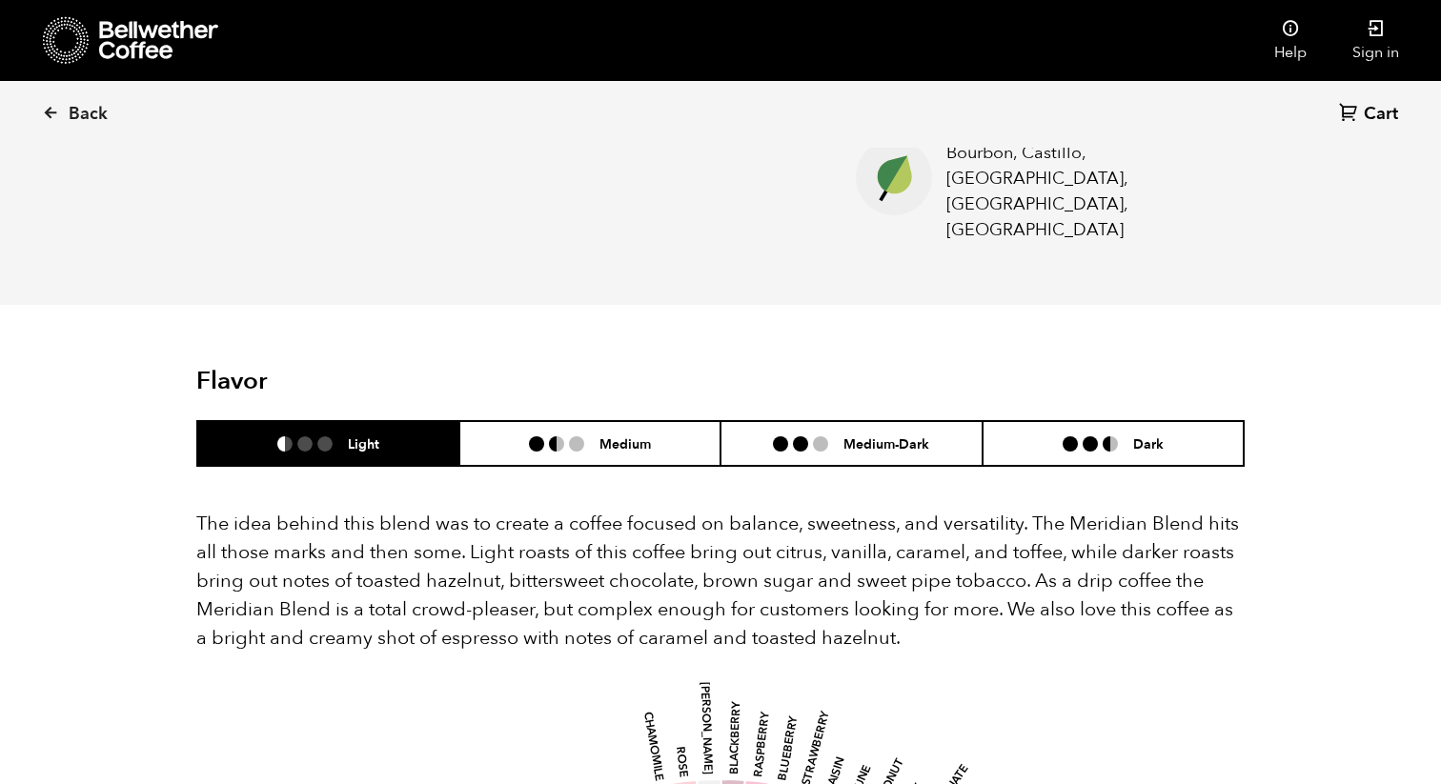
drag, startPoint x: 193, startPoint y: 473, endPoint x: 916, endPoint y: 584, distance: 731.1
copy p "The idea behind this blend was to create a coffee focused on balance, sweetness…"
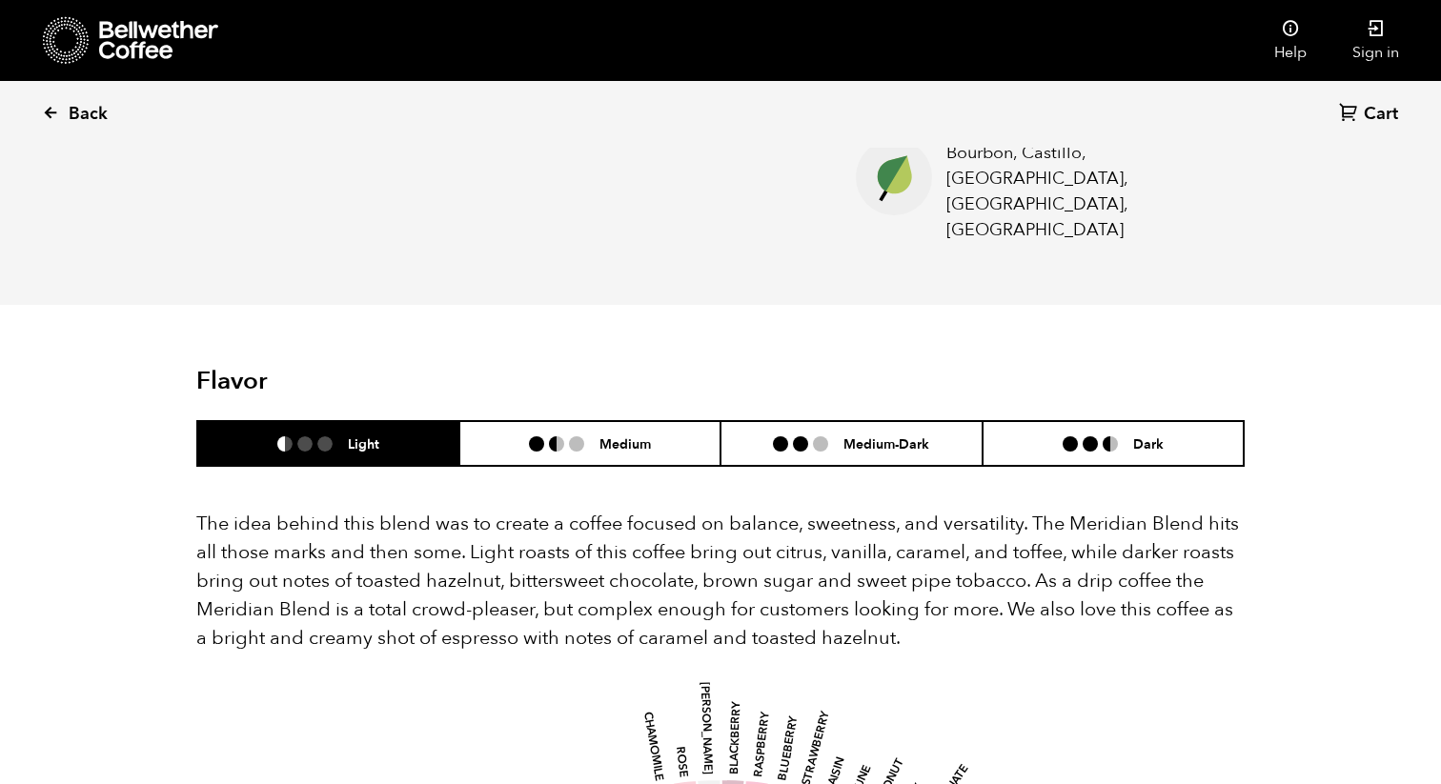
click at [49, 104] on icon at bounding box center [50, 112] width 17 height 17
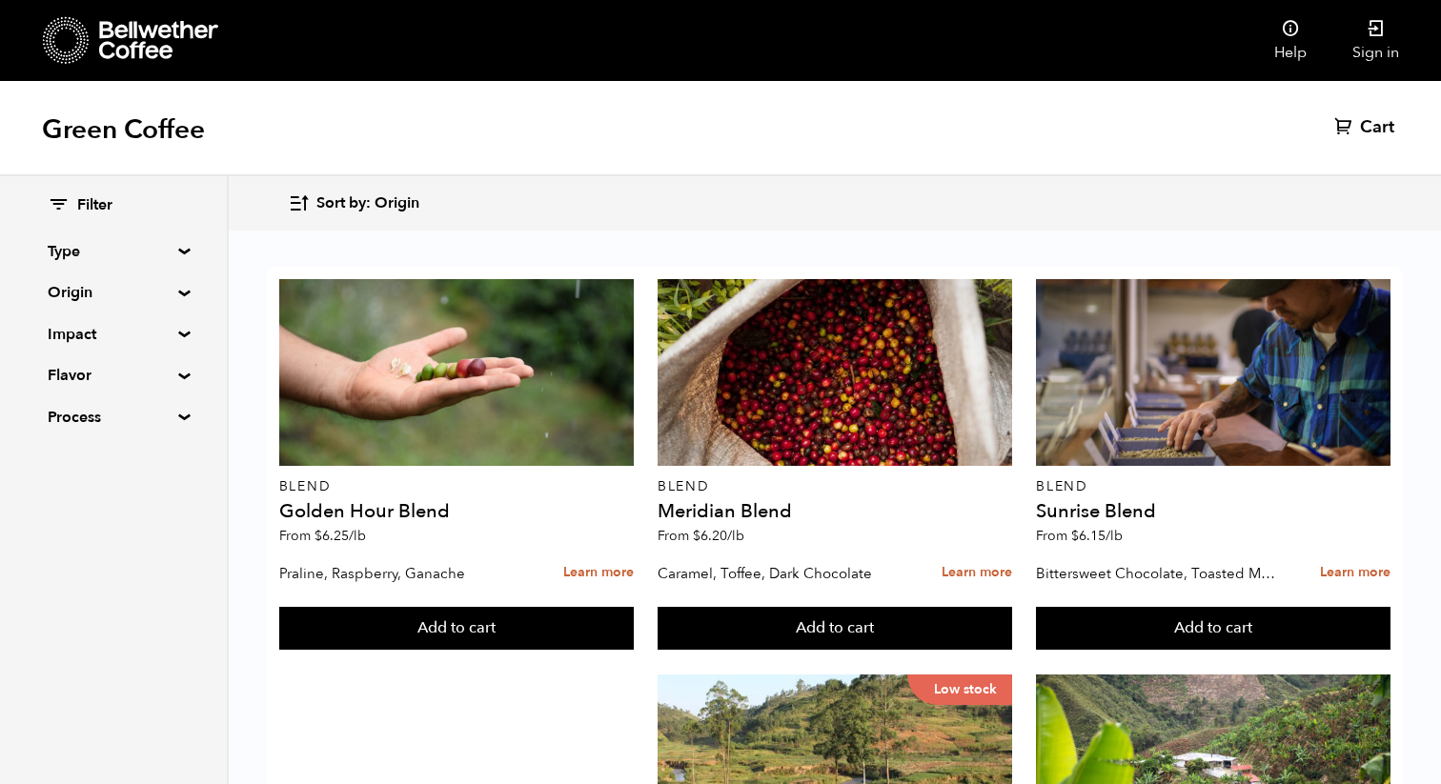
scroll to position [298, 0]
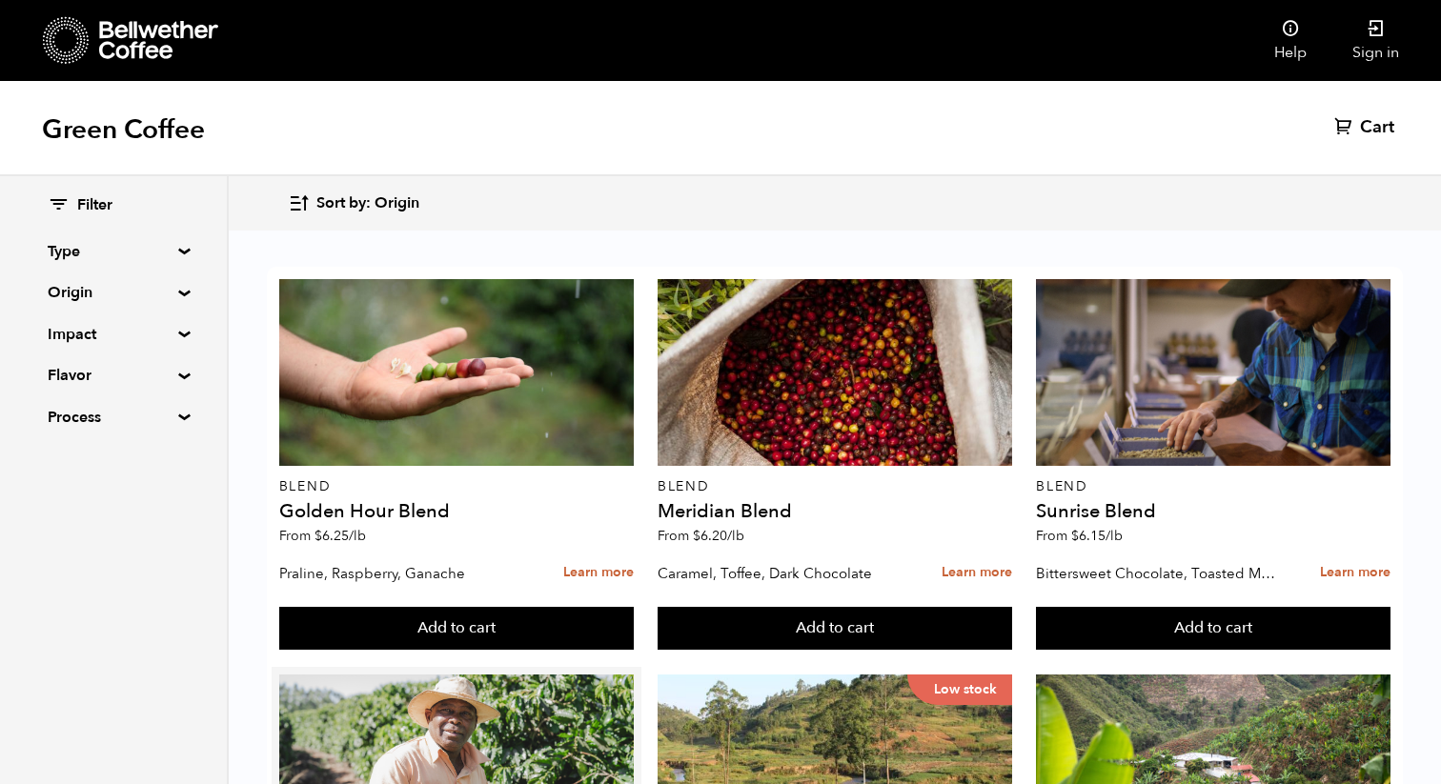
click at [408, 651] on button "Add to cart" at bounding box center [456, 629] width 355 height 44
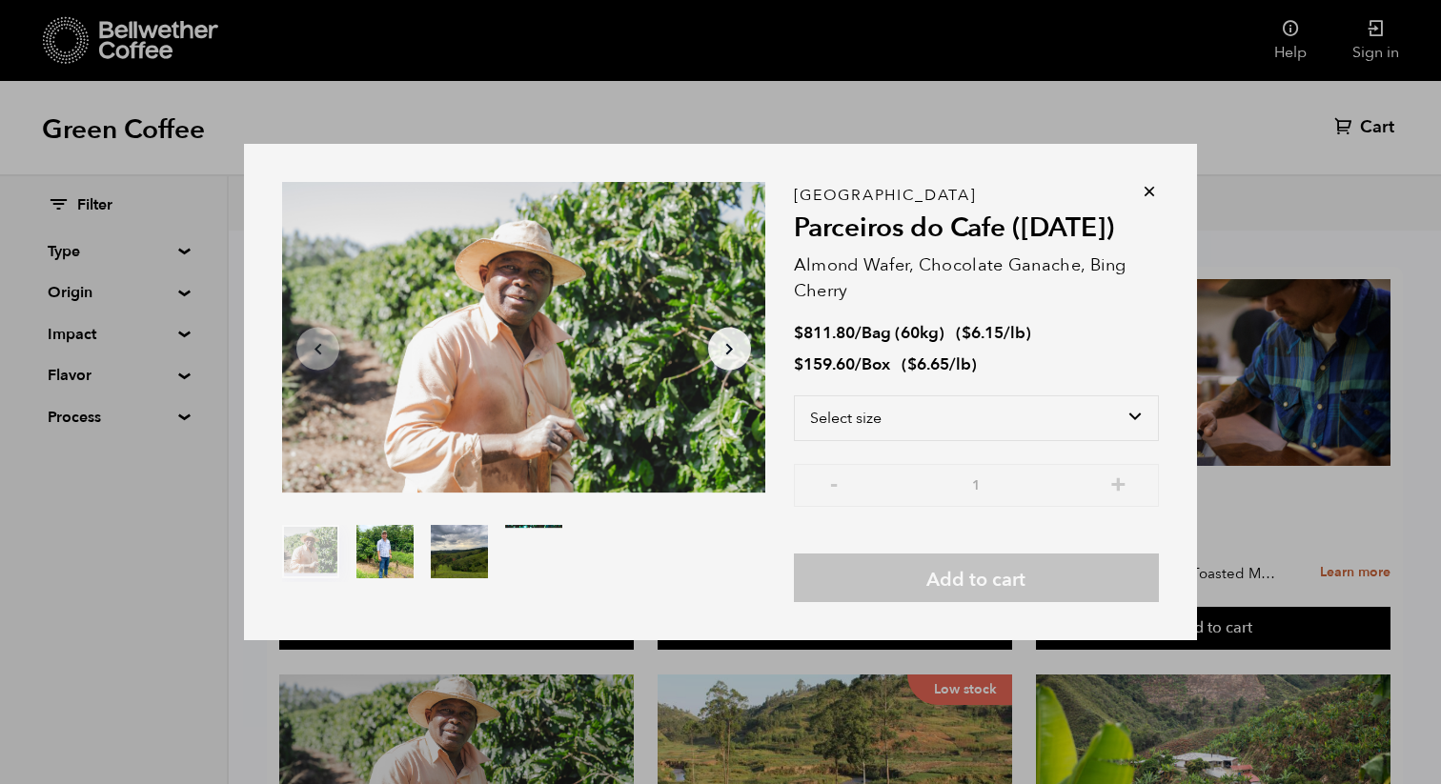
click at [1143, 193] on icon at bounding box center [1149, 191] width 19 height 19
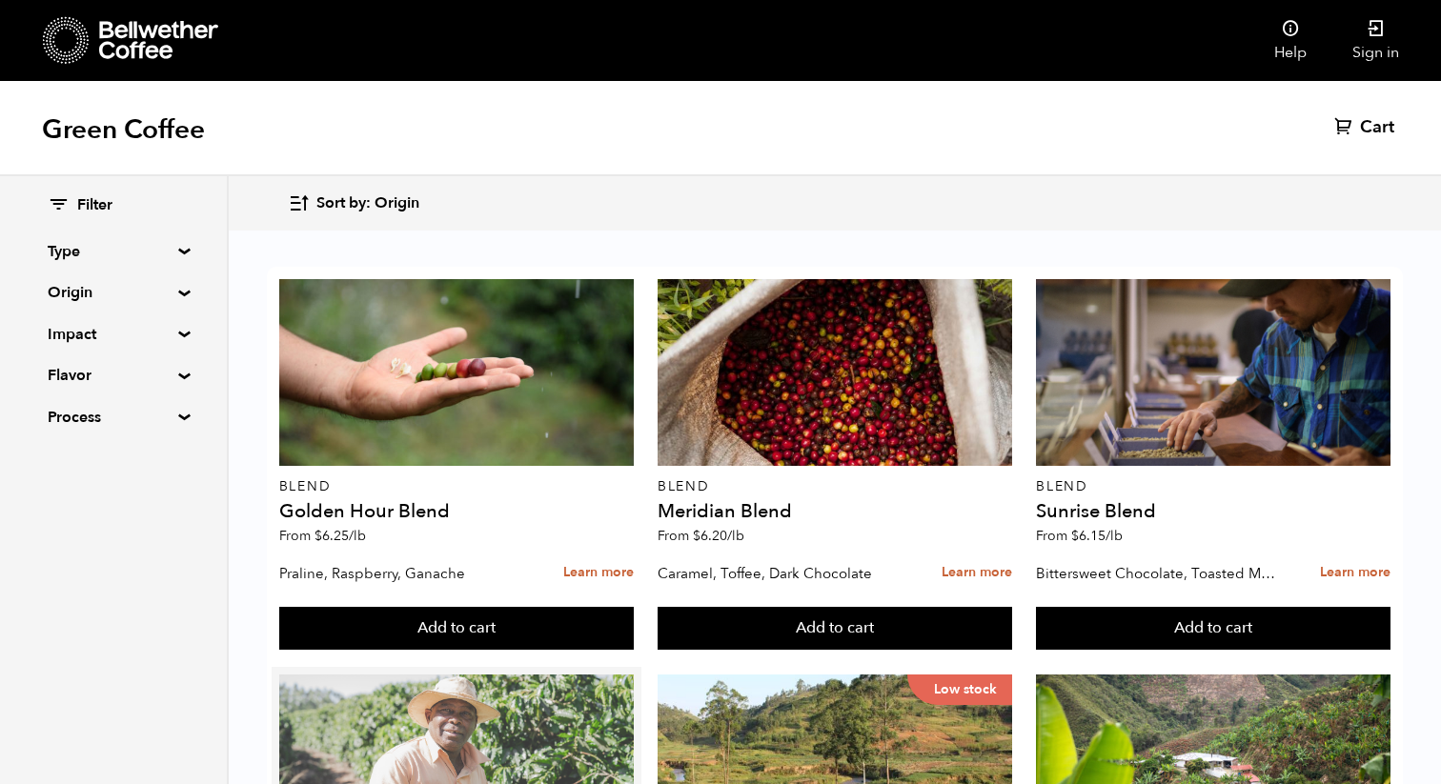
click at [445, 675] on div at bounding box center [456, 768] width 355 height 187
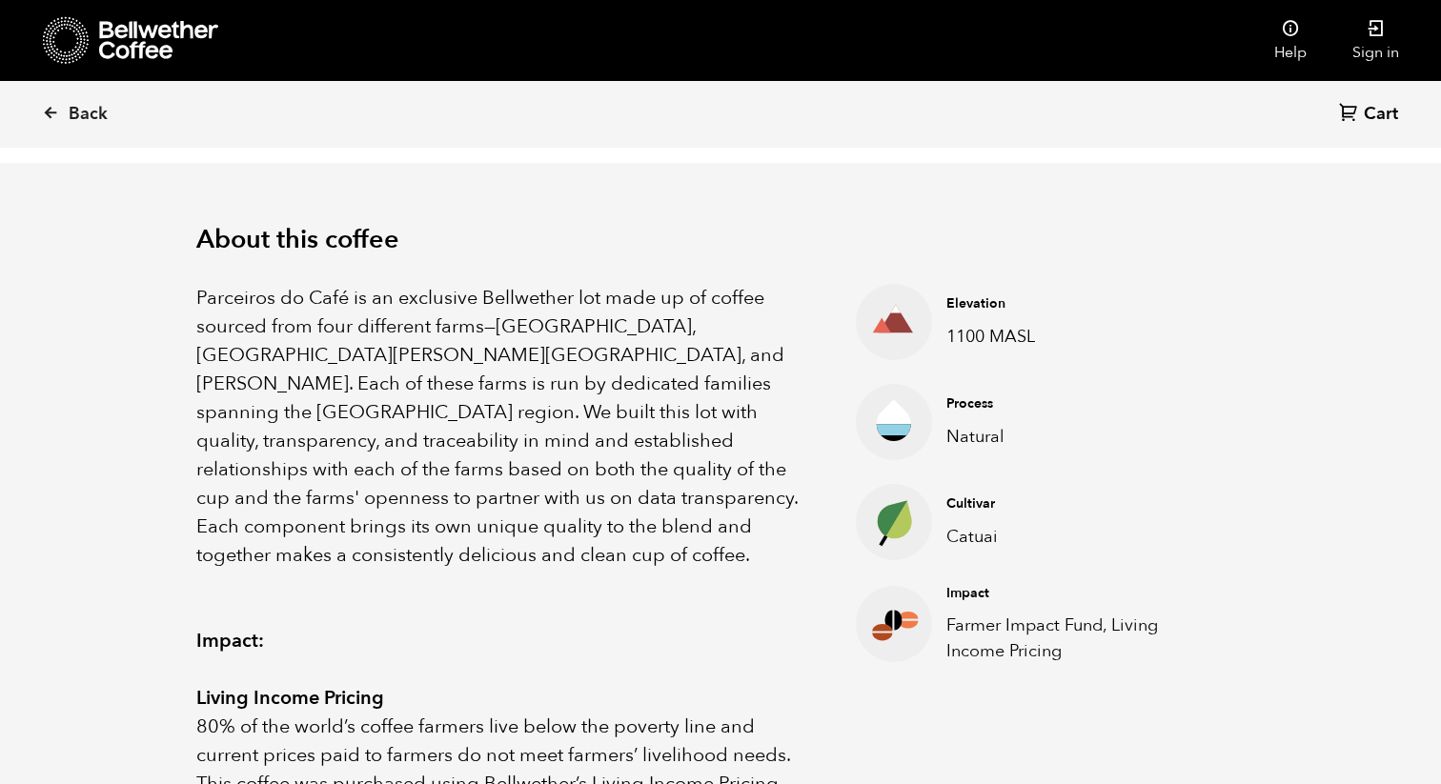
drag, startPoint x: 199, startPoint y: 239, endPoint x: 276, endPoint y: 234, distance: 77.4
click at [399, 269] on div "About this coffee Parceiros do Café is an exclusive Bellwether lot made up of c…" at bounding box center [721, 712] width 1144 height 1098
click at [189, 222] on div "About this coffee Parceiros do Café is an exclusive Bellwether lot made up of c…" at bounding box center [721, 712] width 1144 height 1098
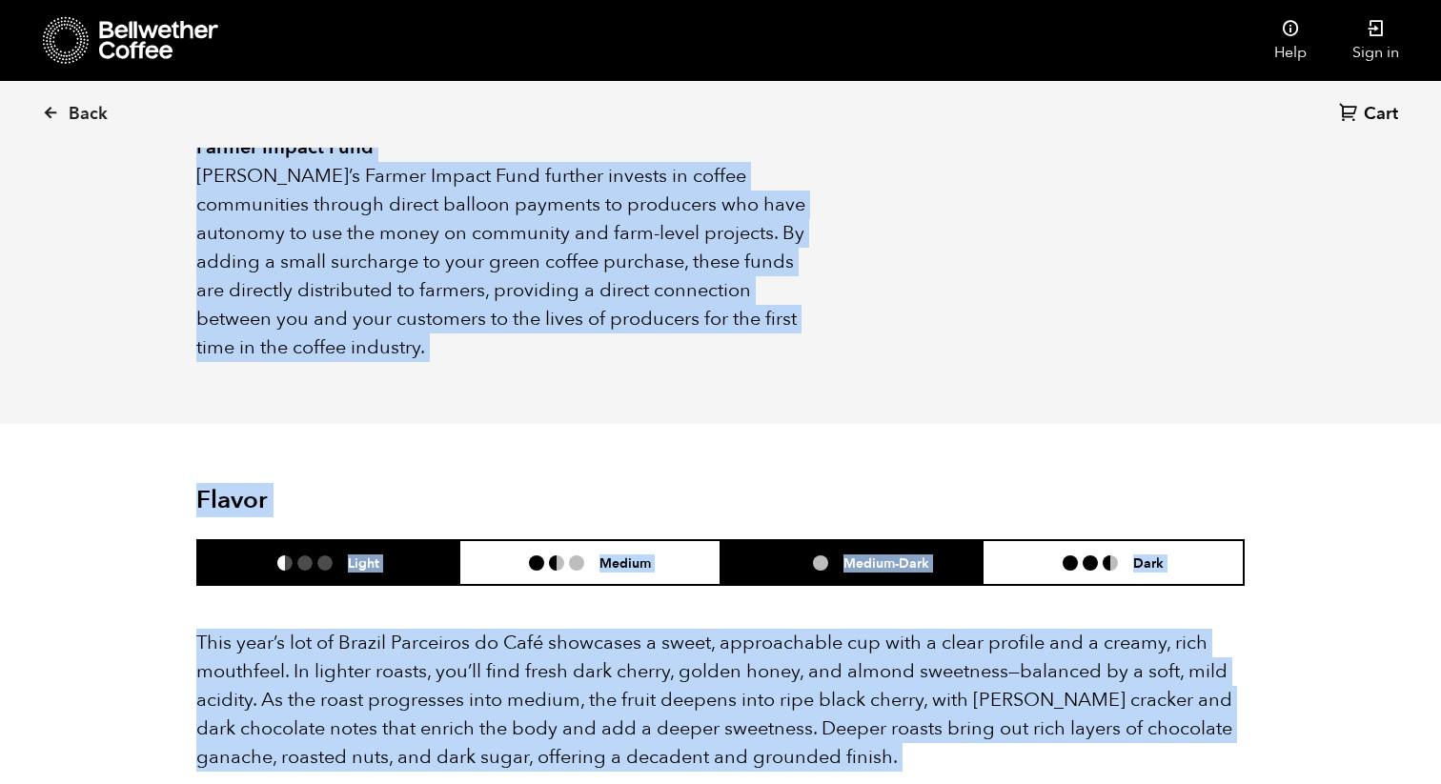
scroll to position [1405, 0]
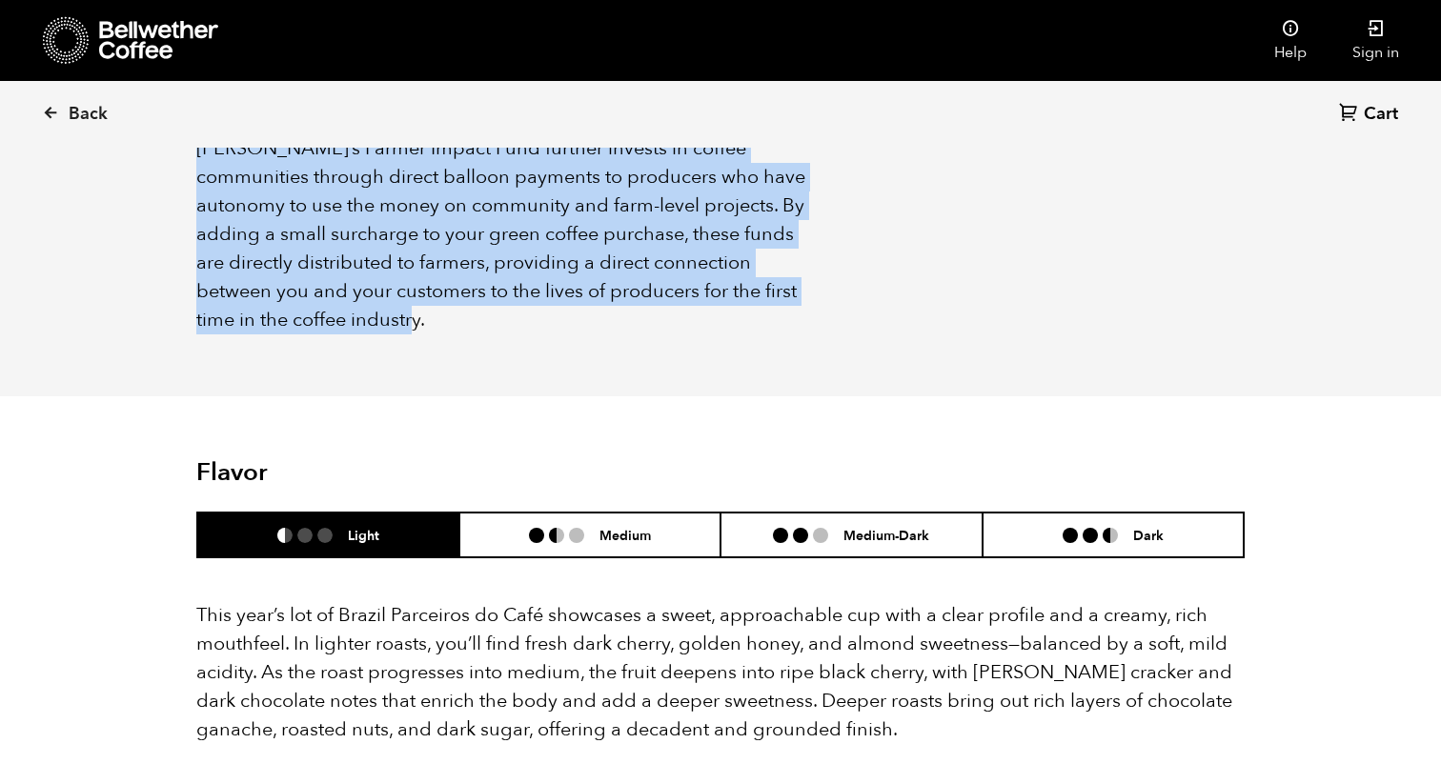
drag, startPoint x: 200, startPoint y: 296, endPoint x: 761, endPoint y: 304, distance: 560.5
copy div "Loremipsu do Sita co ad elitseddo Eiusmodtem inc utla et do magnaa enimadm veni…"
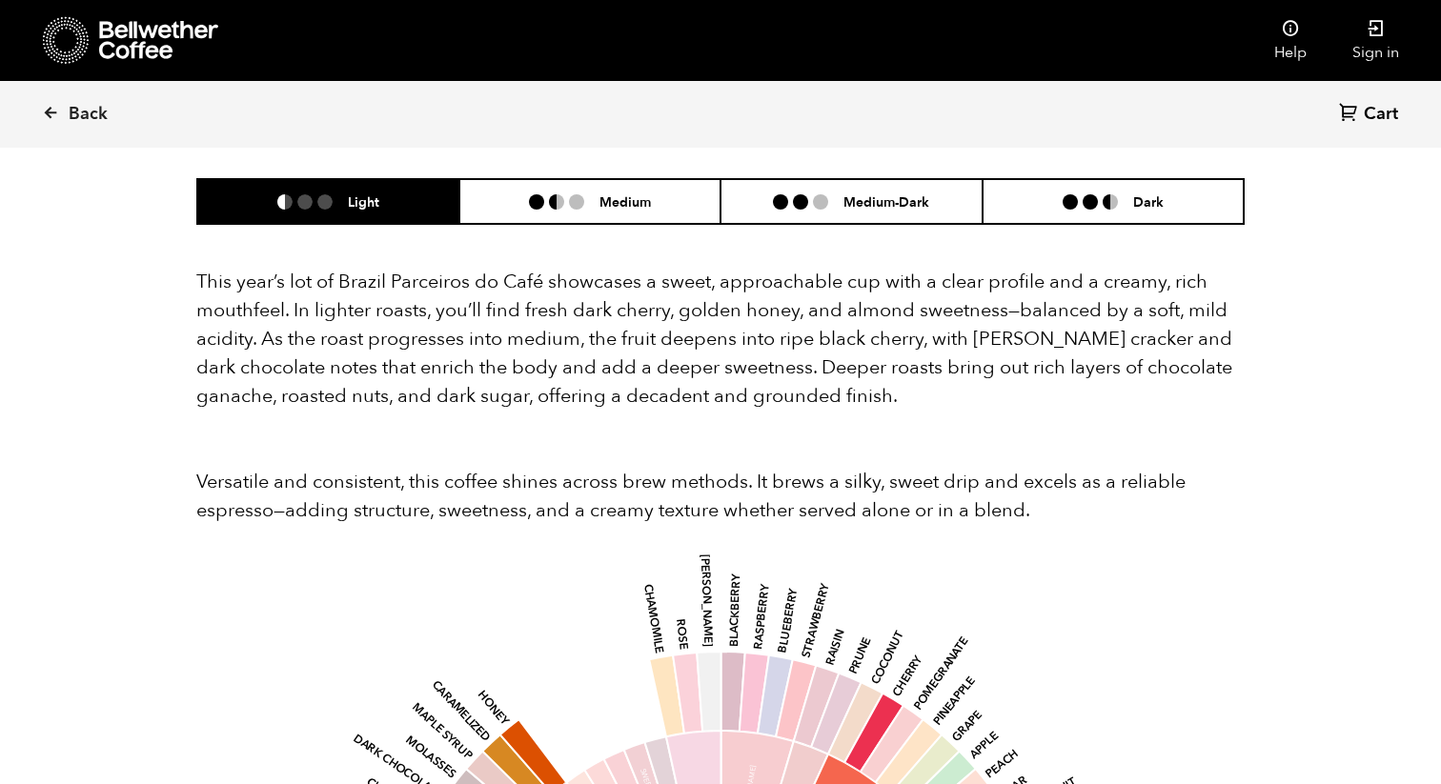
scroll to position [1778, 0]
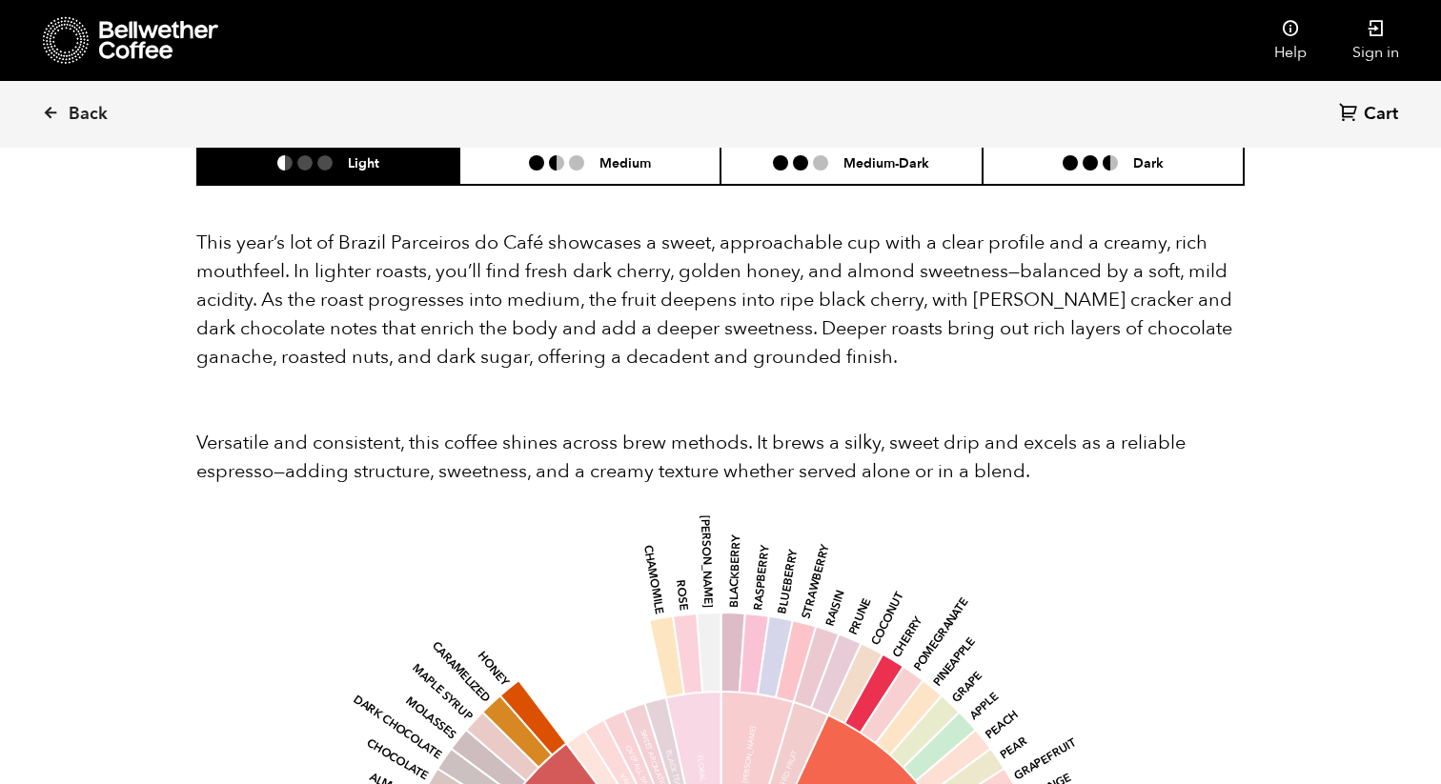
click at [202, 229] on p "This year’s lot of Brazil Parceiros do Café showcases a sweet, approachable cup…" at bounding box center [720, 300] width 1048 height 143
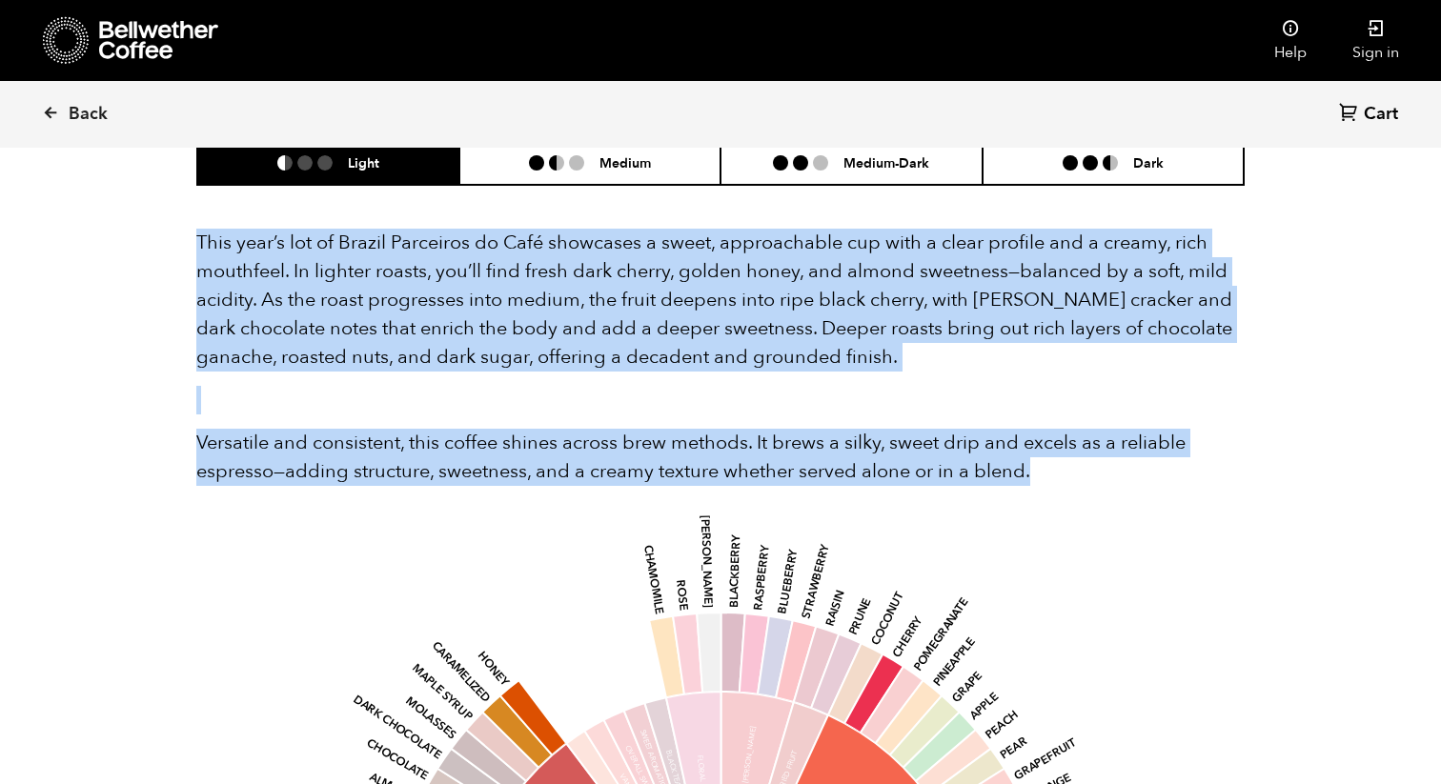
drag, startPoint x: 200, startPoint y: 215, endPoint x: 1100, endPoint y: 452, distance: 930.3
click at [1100, 453] on div "This year’s lot of Brazil Parceiros do Café showcases a sweet, approachable cup…" at bounding box center [720, 357] width 1048 height 257
copy div "This year’s lot of Brazil Parceiros do Café showcases a sweet, approachable cup…"
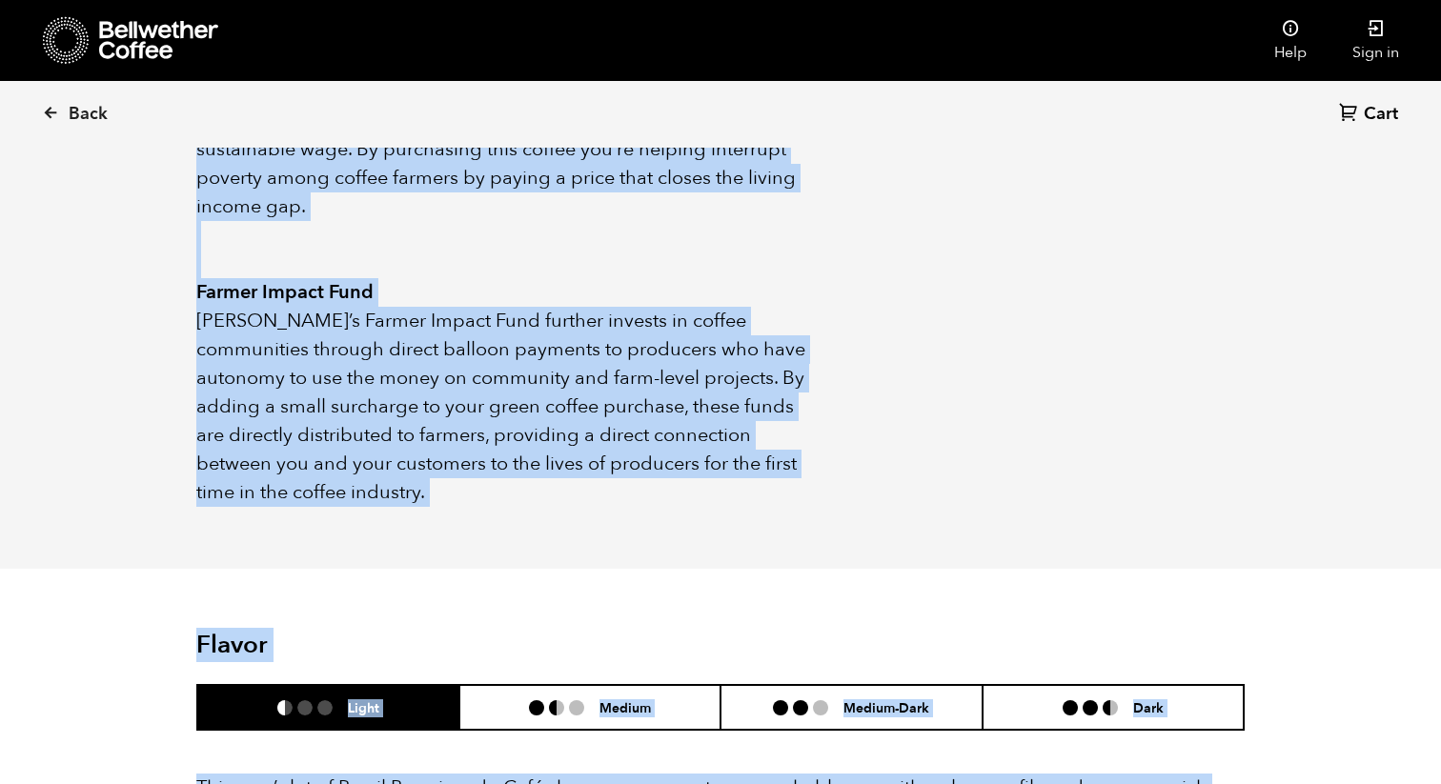
scroll to position [1254, 0]
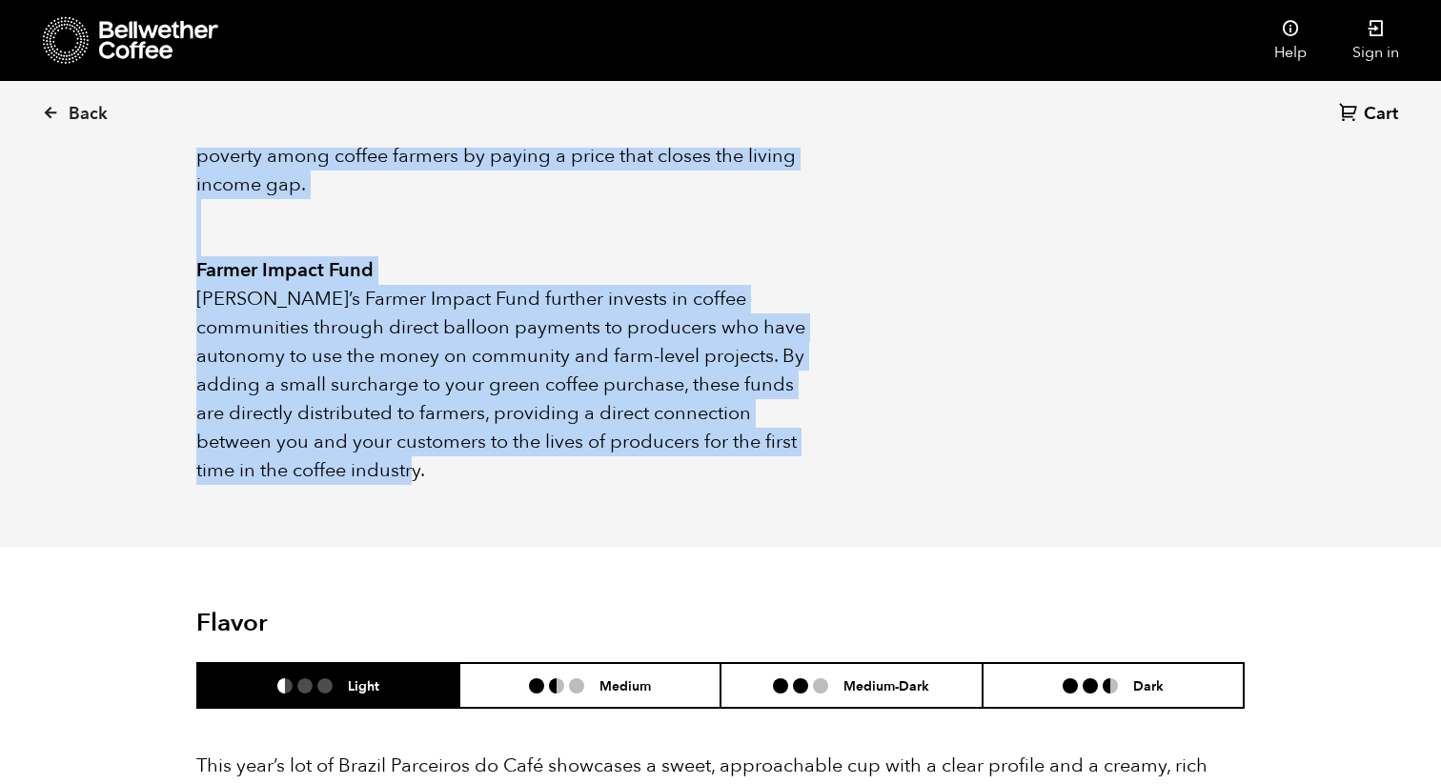
drag, startPoint x: 199, startPoint y: 561, endPoint x: 511, endPoint y: 482, distance: 321.6
copy div "Loremipsu do Sita co ad elitseddo Eiusmodtem inc utla et do magnaa enimadm veni…"
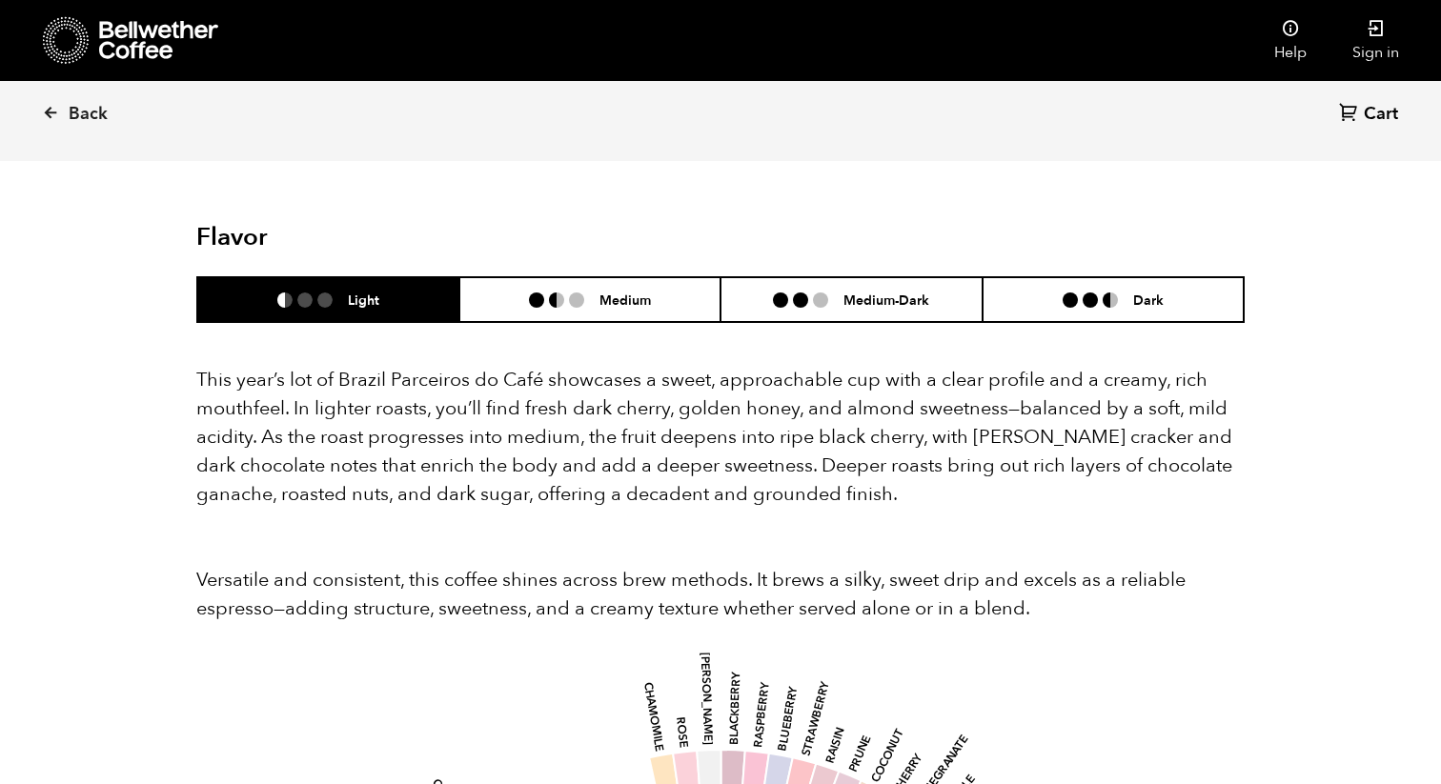
scroll to position [1673, 0]
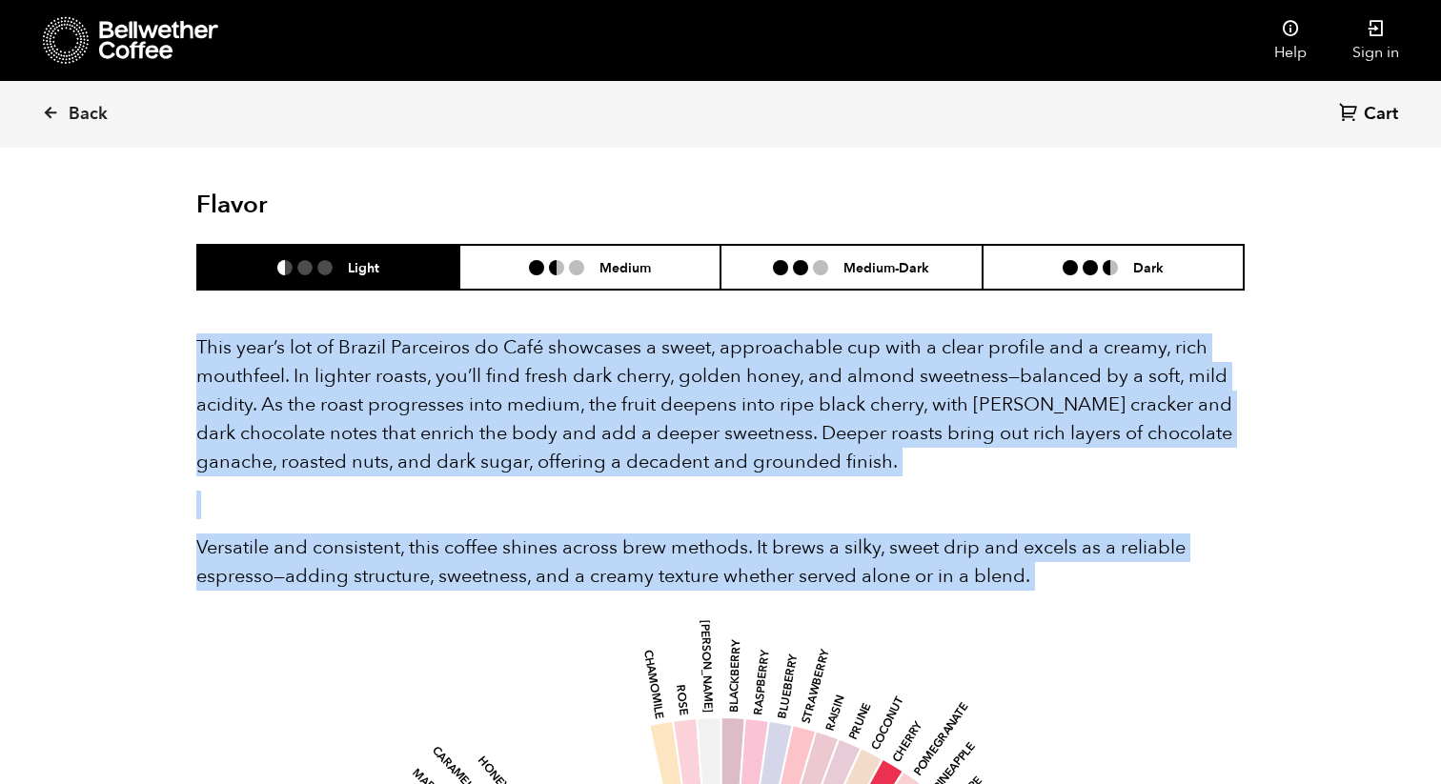
drag, startPoint x: 198, startPoint y: 315, endPoint x: 1086, endPoint y: 568, distance: 922.9
copy div "This year’s lot of Brazil Parceiros do Café showcases a sweet, approachable cup…"
